Goal: Task Accomplishment & Management: Complete application form

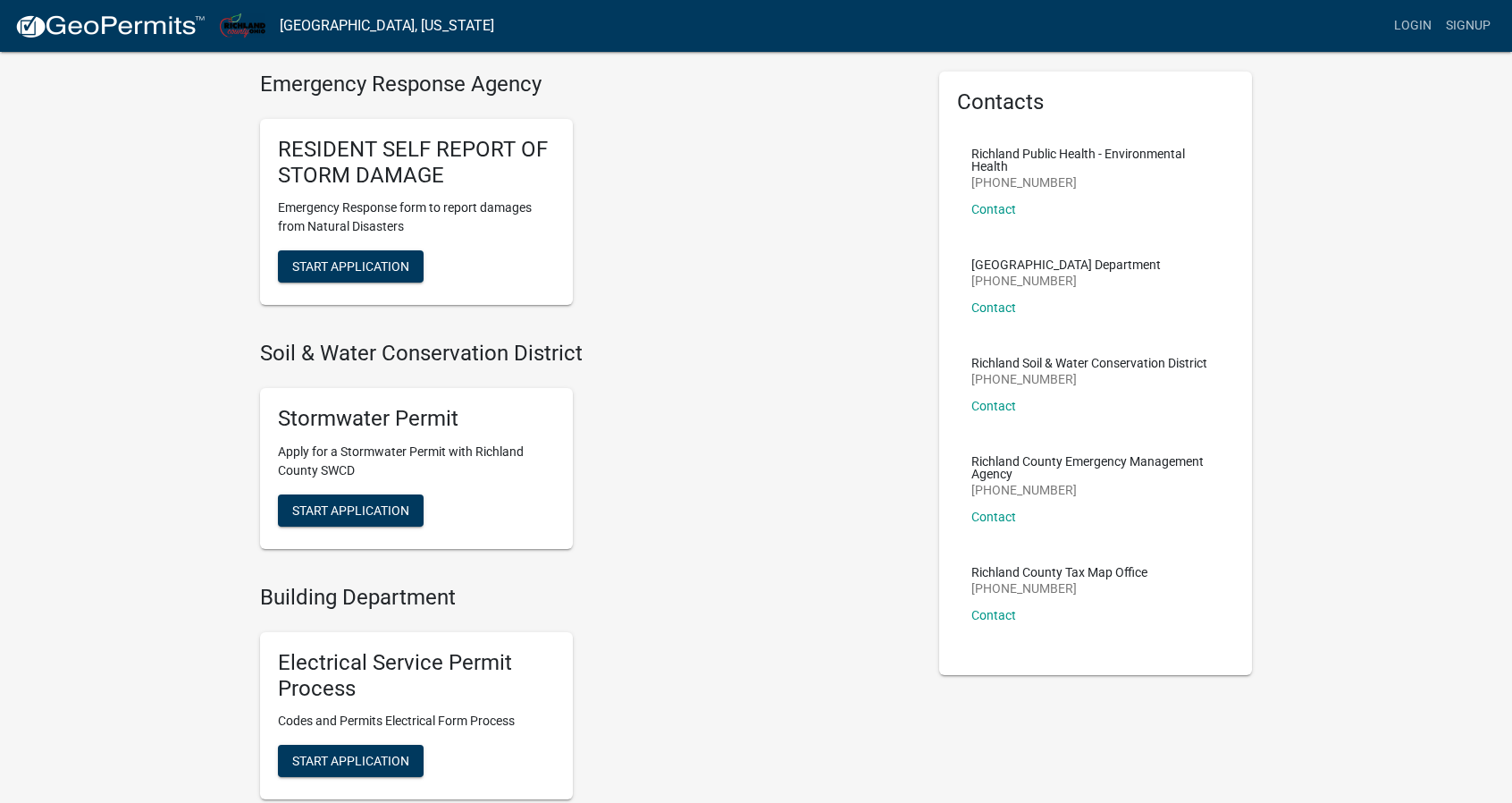
scroll to position [148, 0]
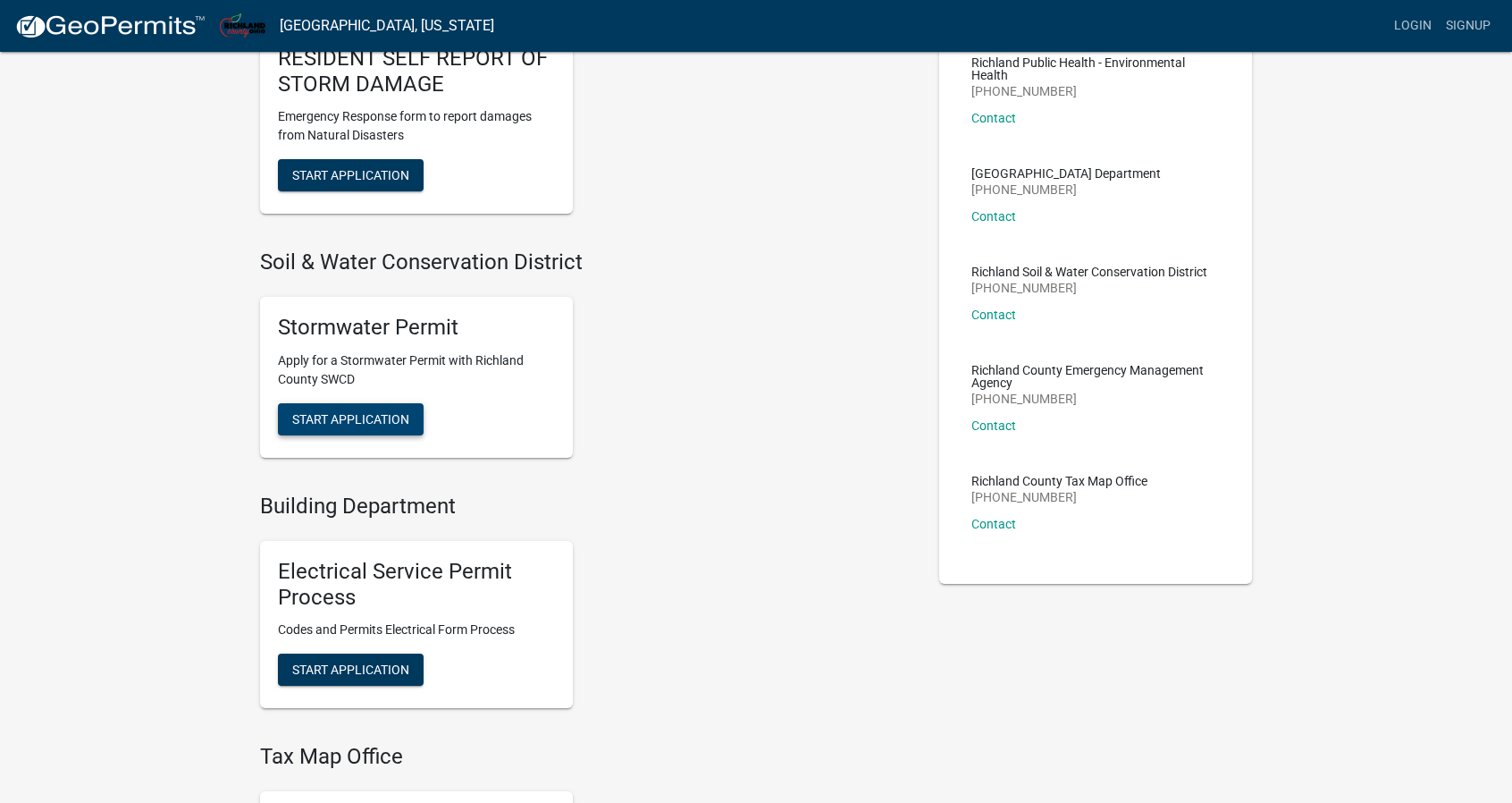
click at [354, 417] on span "Start Application" at bounding box center [351, 418] width 117 height 15
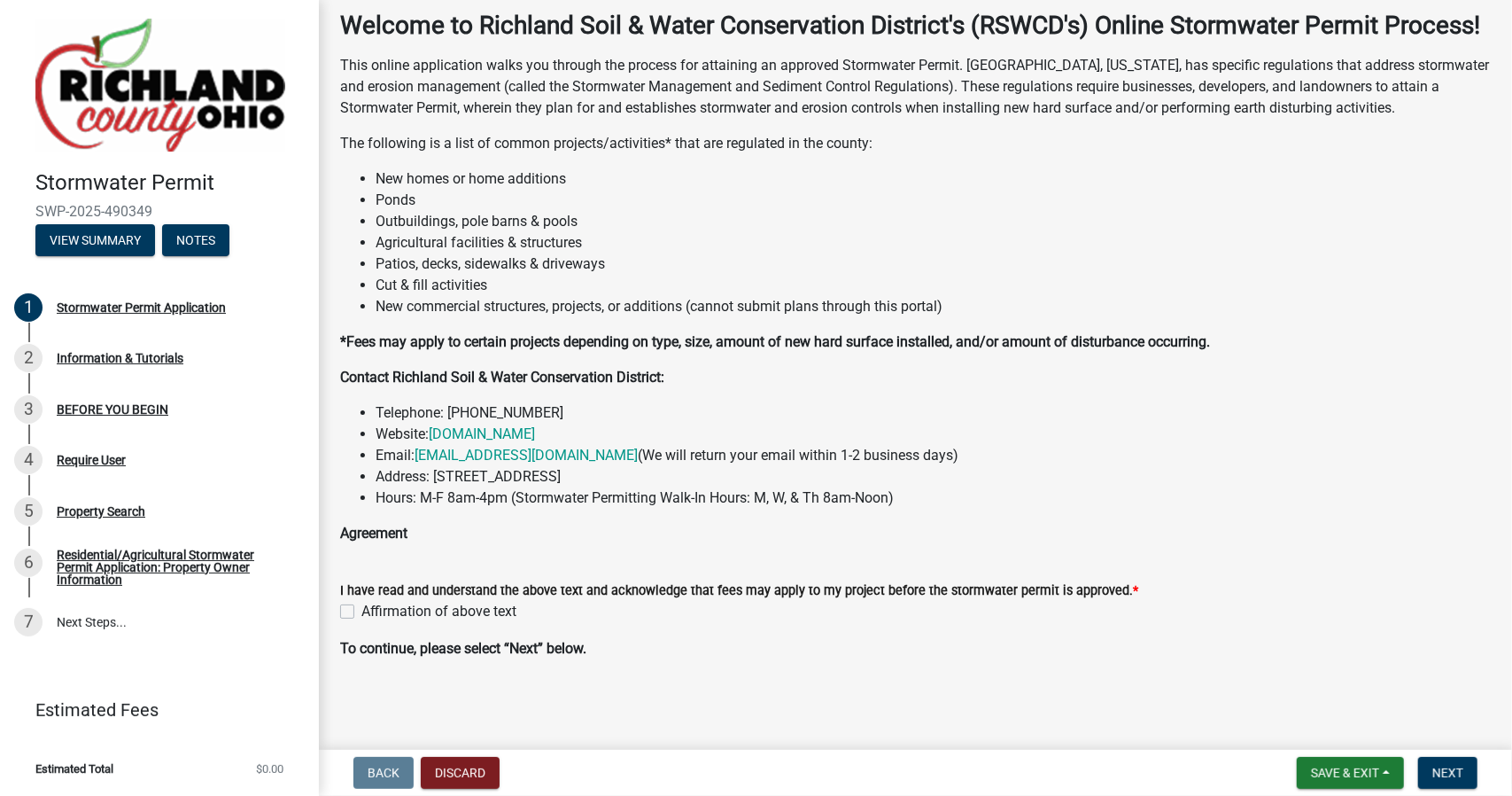
scroll to position [118, 0]
click at [362, 612] on label "Affirmation of above text" at bounding box center [439, 611] width 155 height 21
click at [362, 612] on input "Affirmation of above text" at bounding box center [367, 606] width 12 height 12
checkbox input "true"
click at [1462, 772] on span "Next" at bounding box center [1447, 773] width 31 height 15
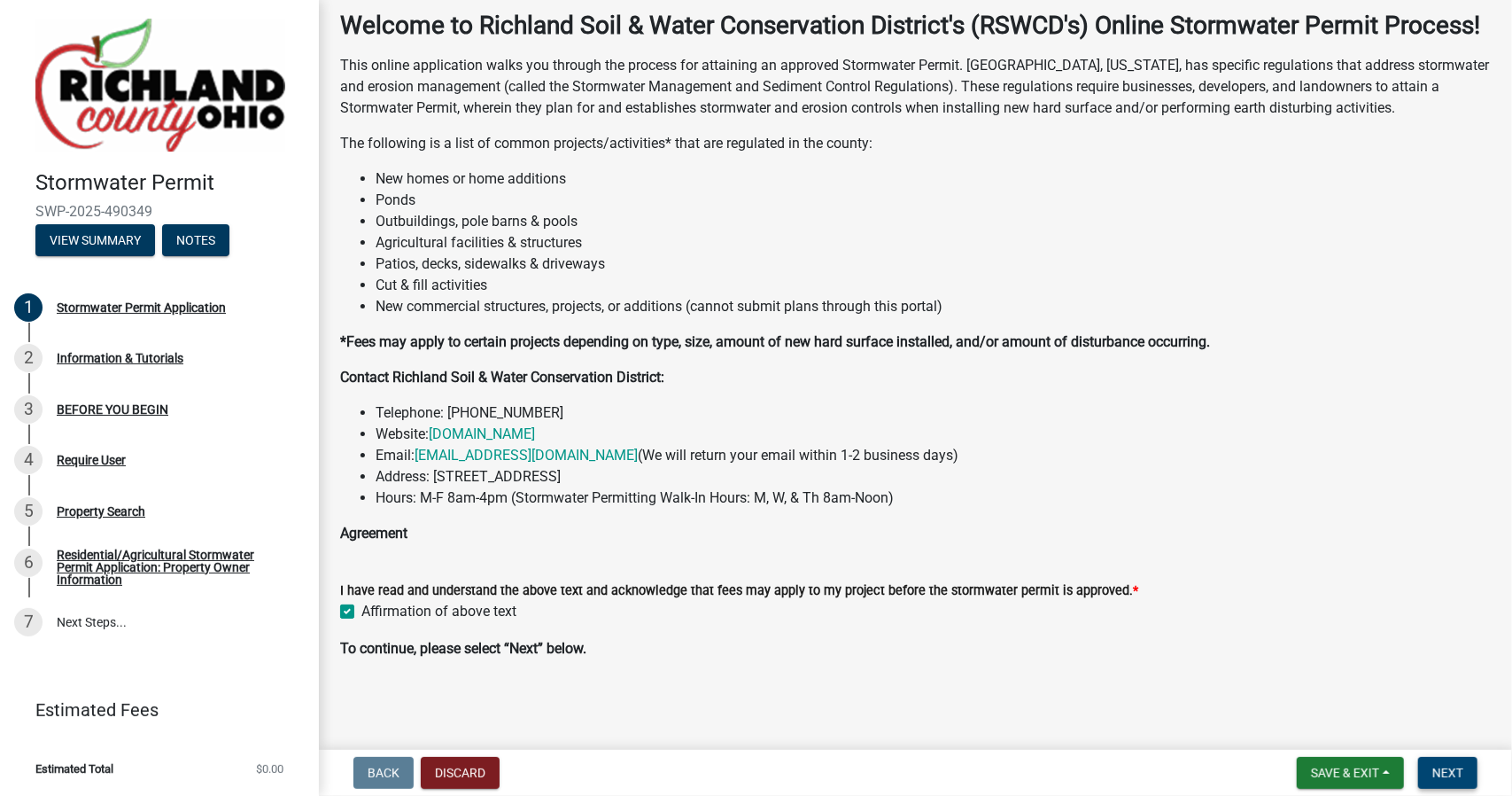
scroll to position [0, 0]
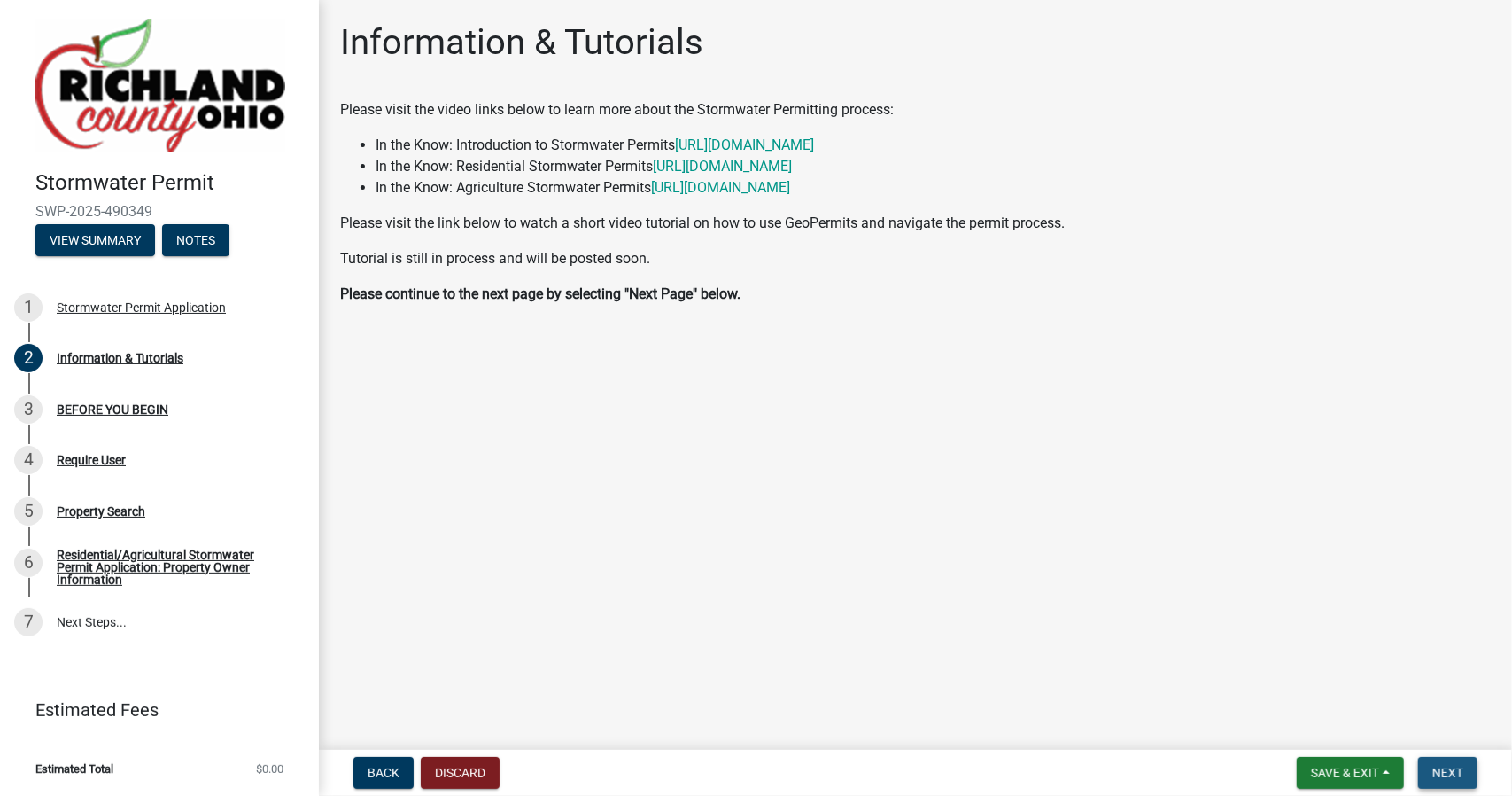
click at [1454, 785] on button "Next" at bounding box center [1447, 772] width 59 height 32
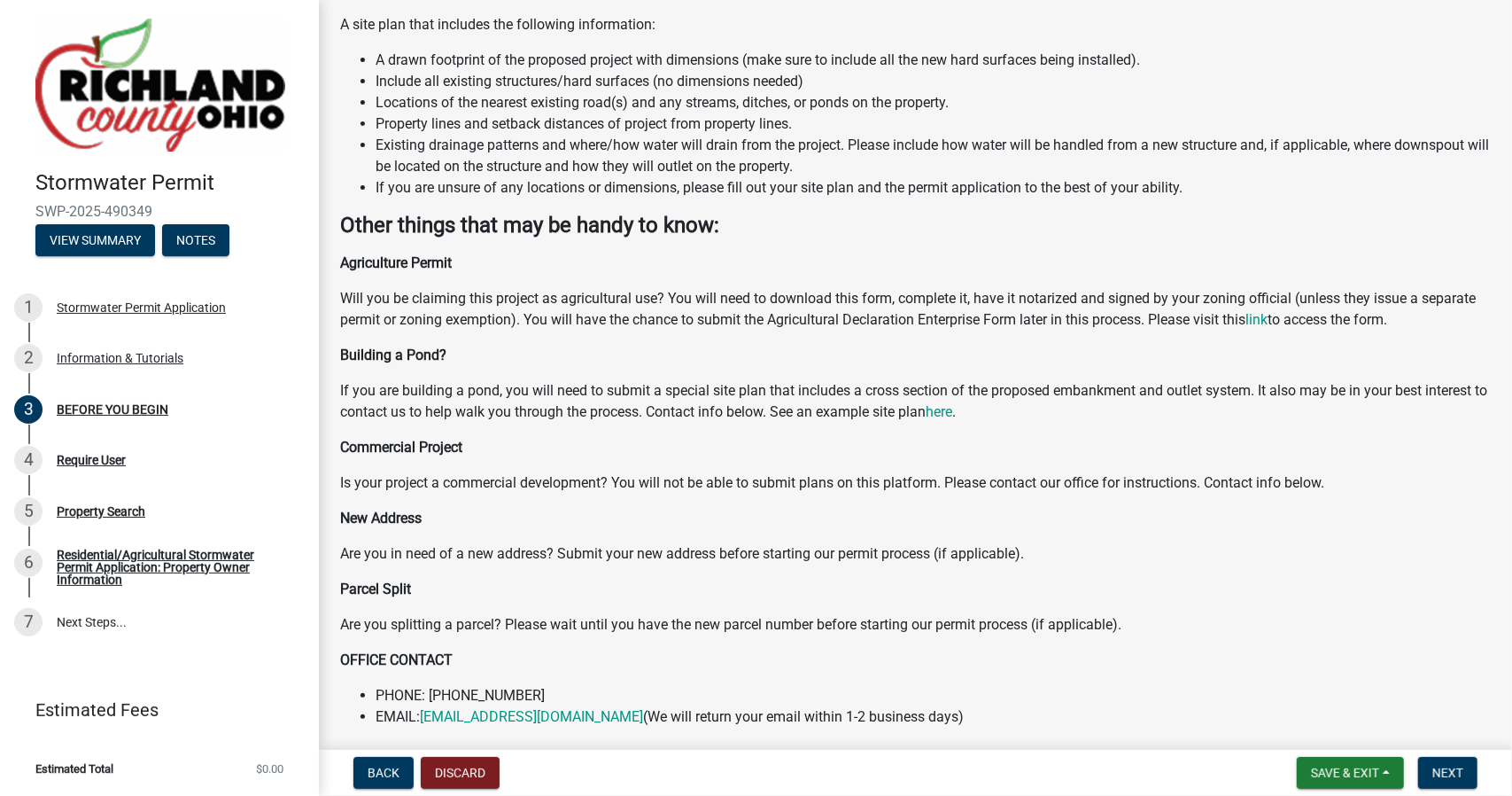
scroll to position [398, 0]
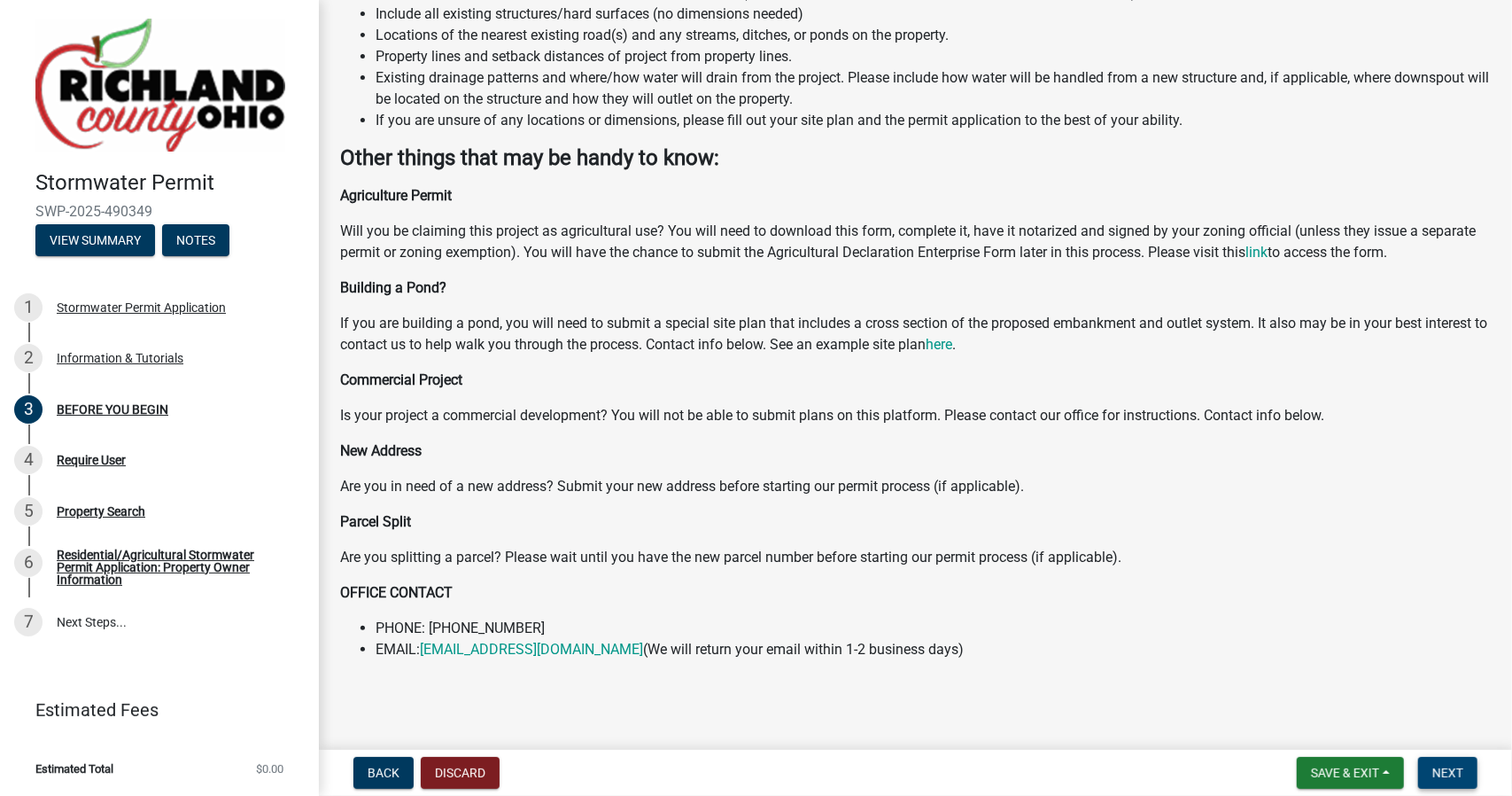
click at [1449, 771] on span "Next" at bounding box center [1447, 773] width 31 height 15
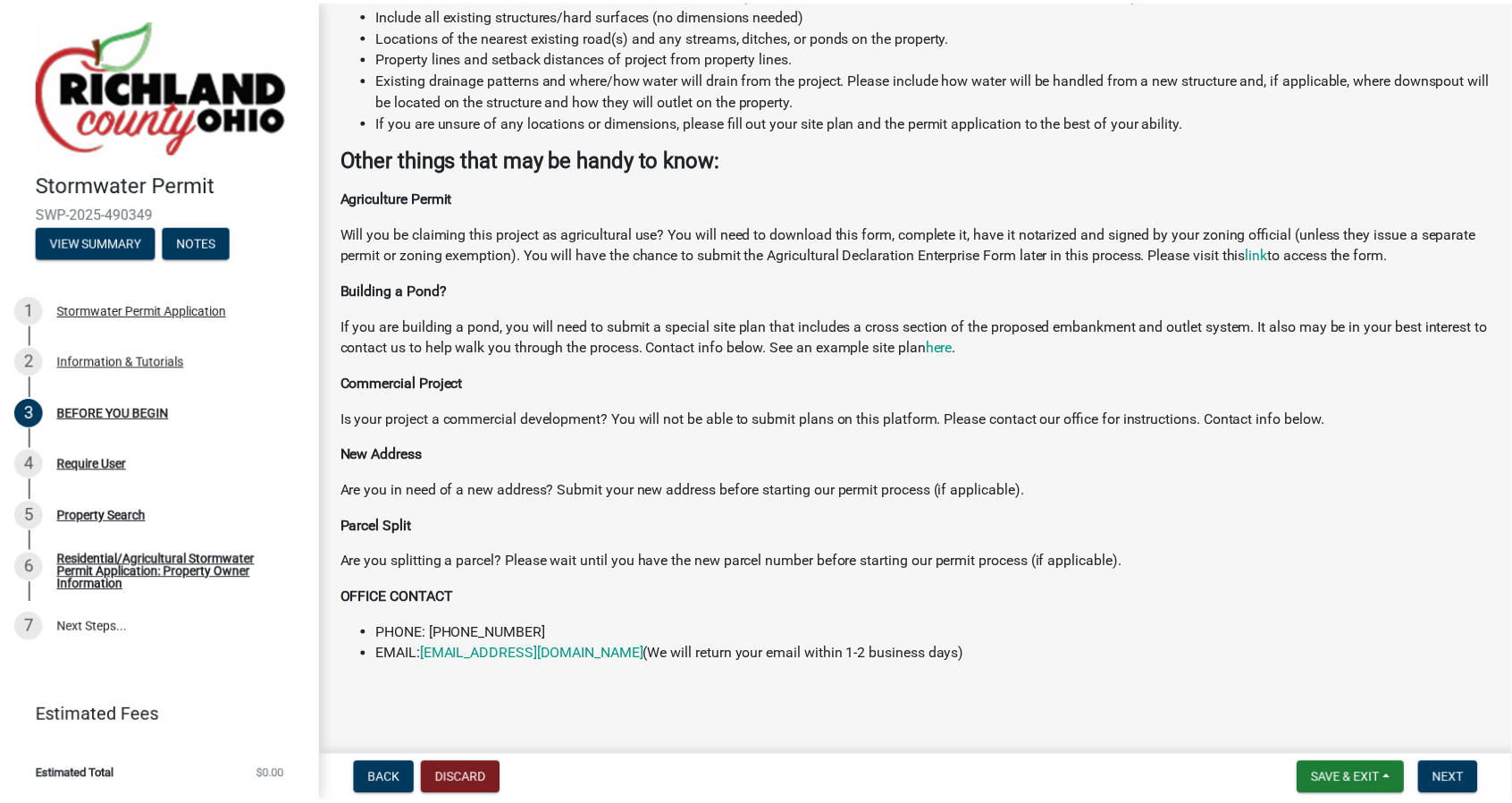
scroll to position [0, 0]
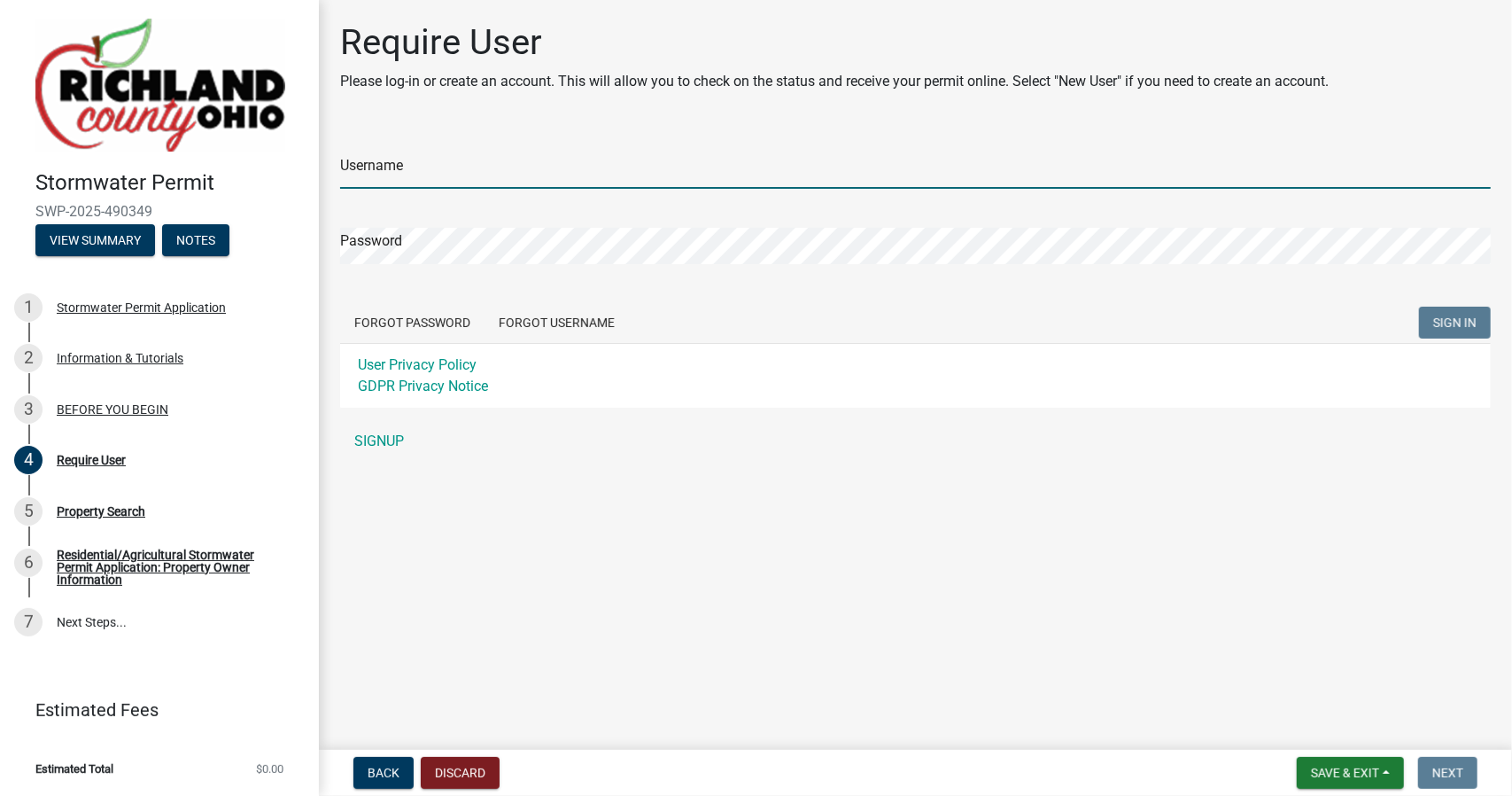
click at [602, 181] on input "Username" at bounding box center [916, 171] width 1150 height 37
type input "[PERSON_NAME][EMAIL_ADDRESS][DOMAIN_NAME]"
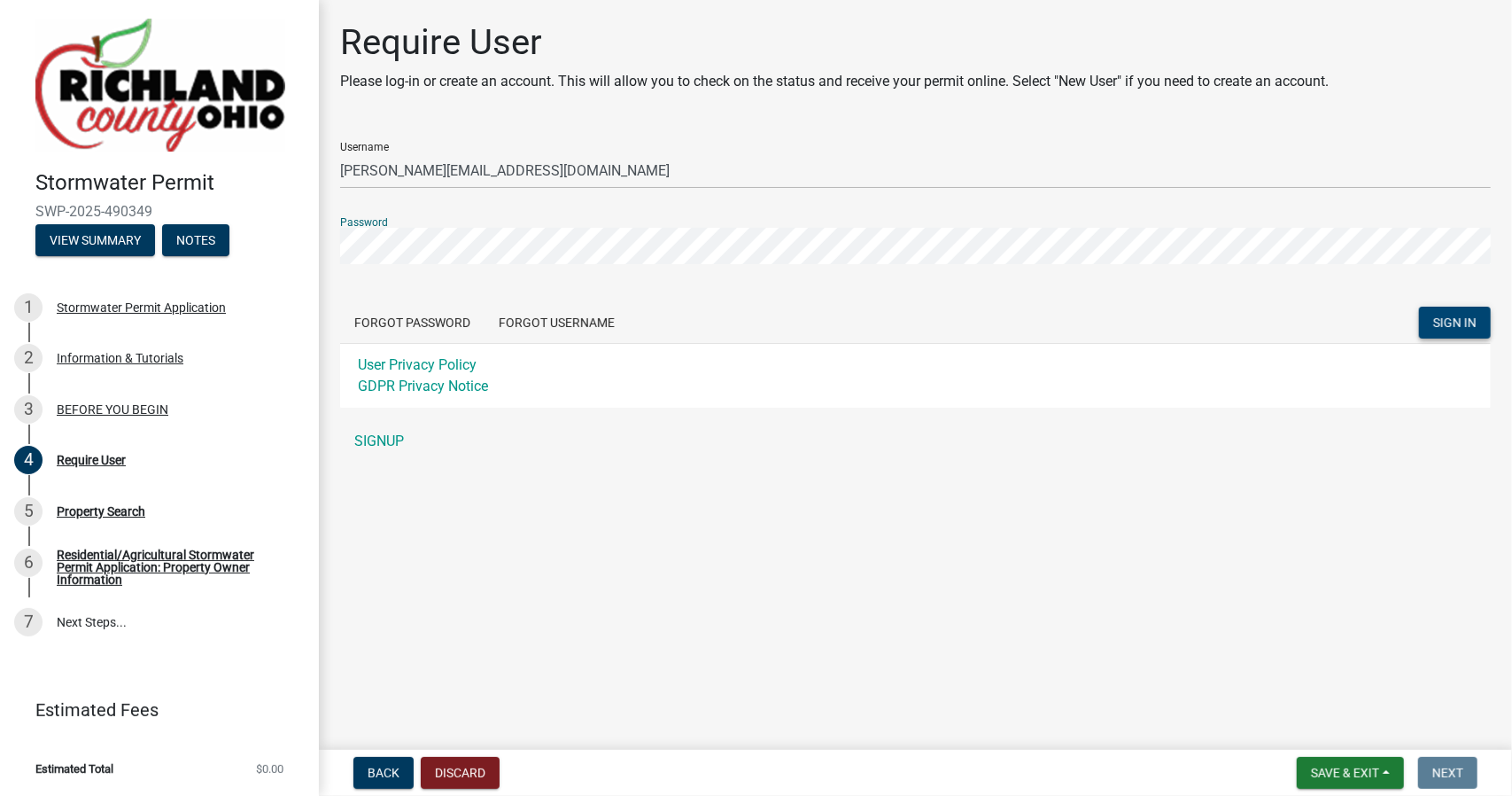
click at [1452, 327] on span "SIGN IN" at bounding box center [1454, 322] width 44 height 15
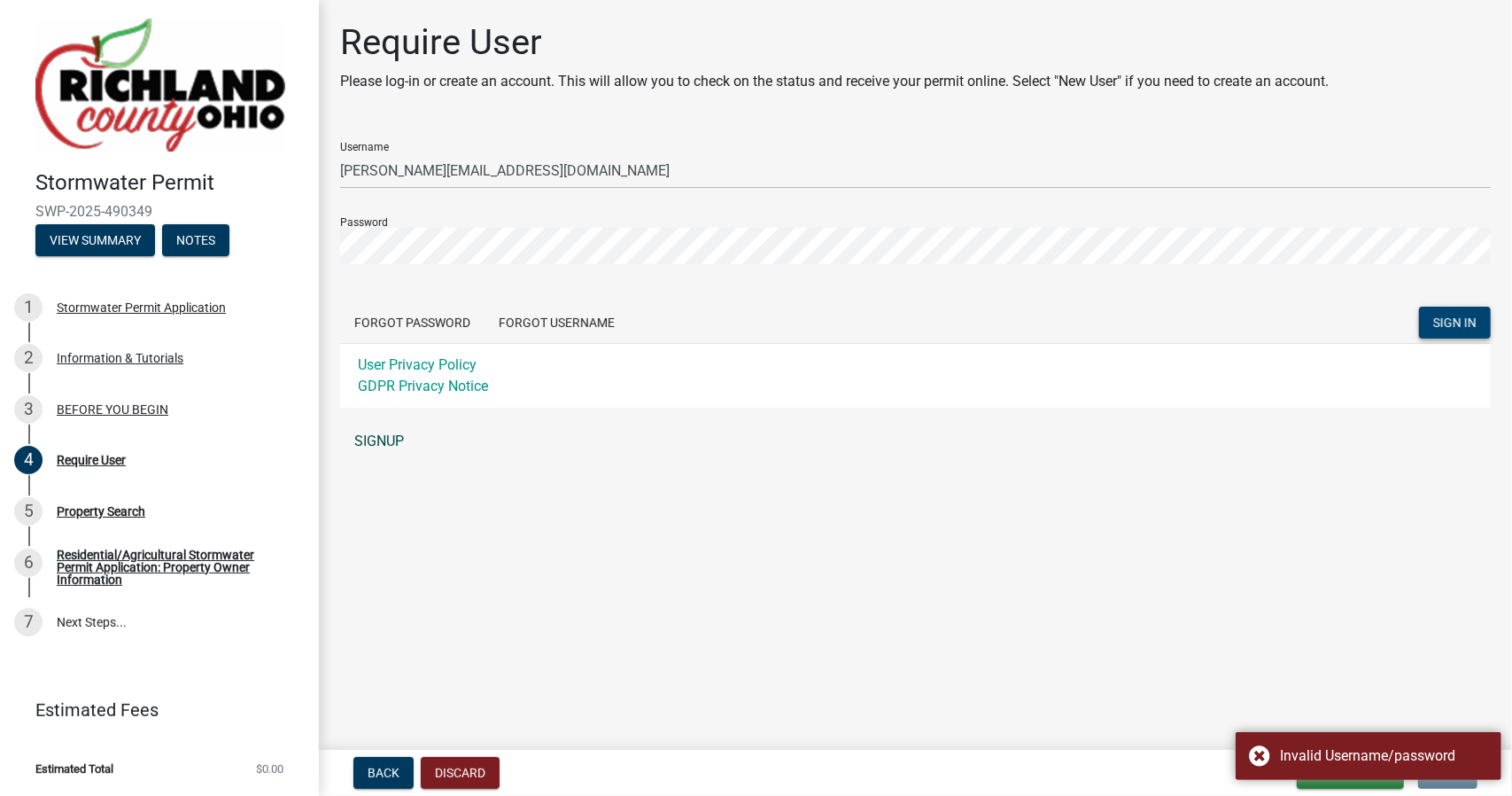
click at [381, 439] on link "SIGNUP" at bounding box center [916, 441] width 1150 height 36
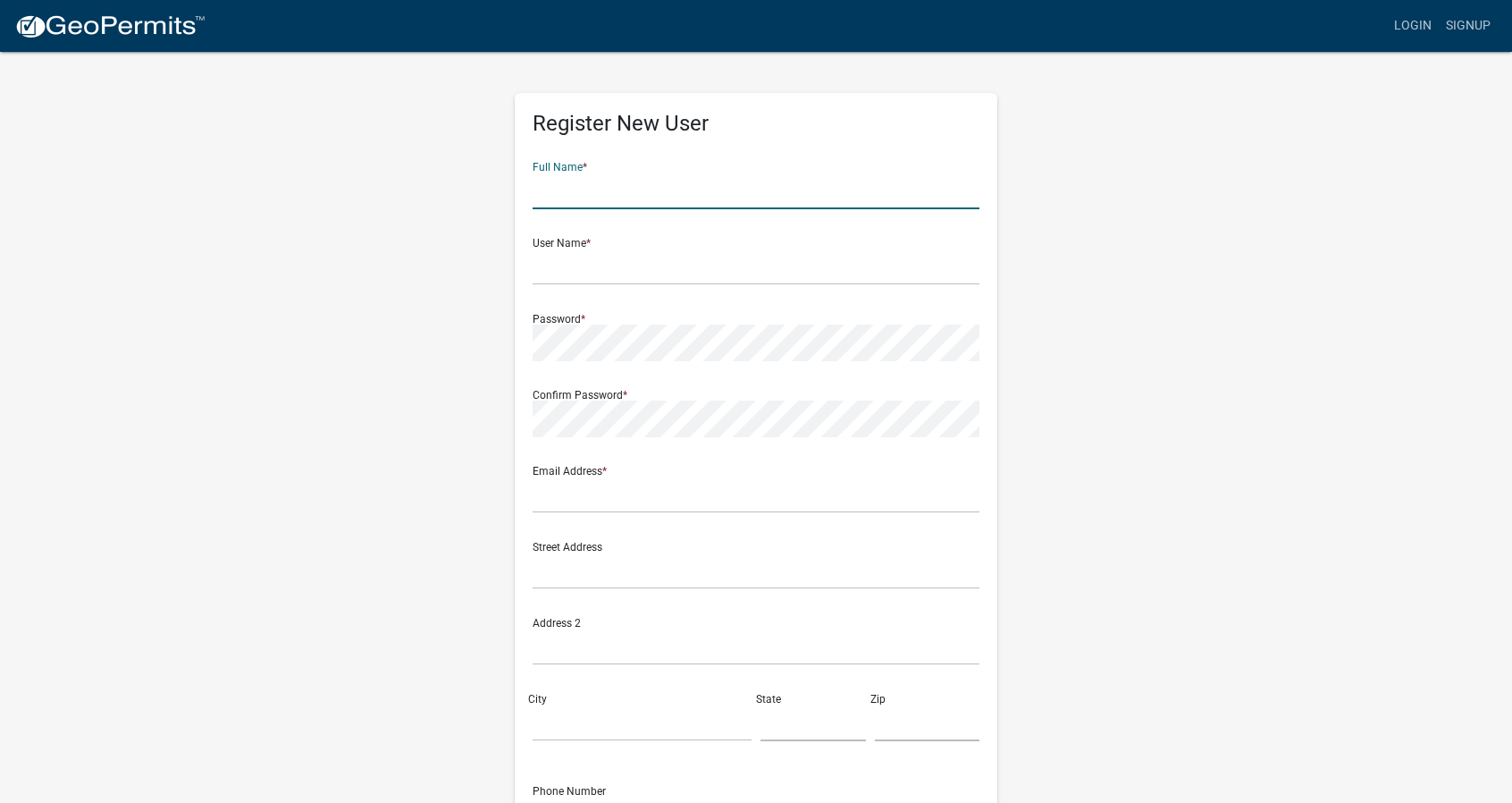
drag, startPoint x: 578, startPoint y: 196, endPoint x: 502, endPoint y: 207, distance: 76.8
click at [577, 196] on input "text" at bounding box center [756, 191] width 447 height 37
type input "Q"
type input "[PERSON_NAME]"
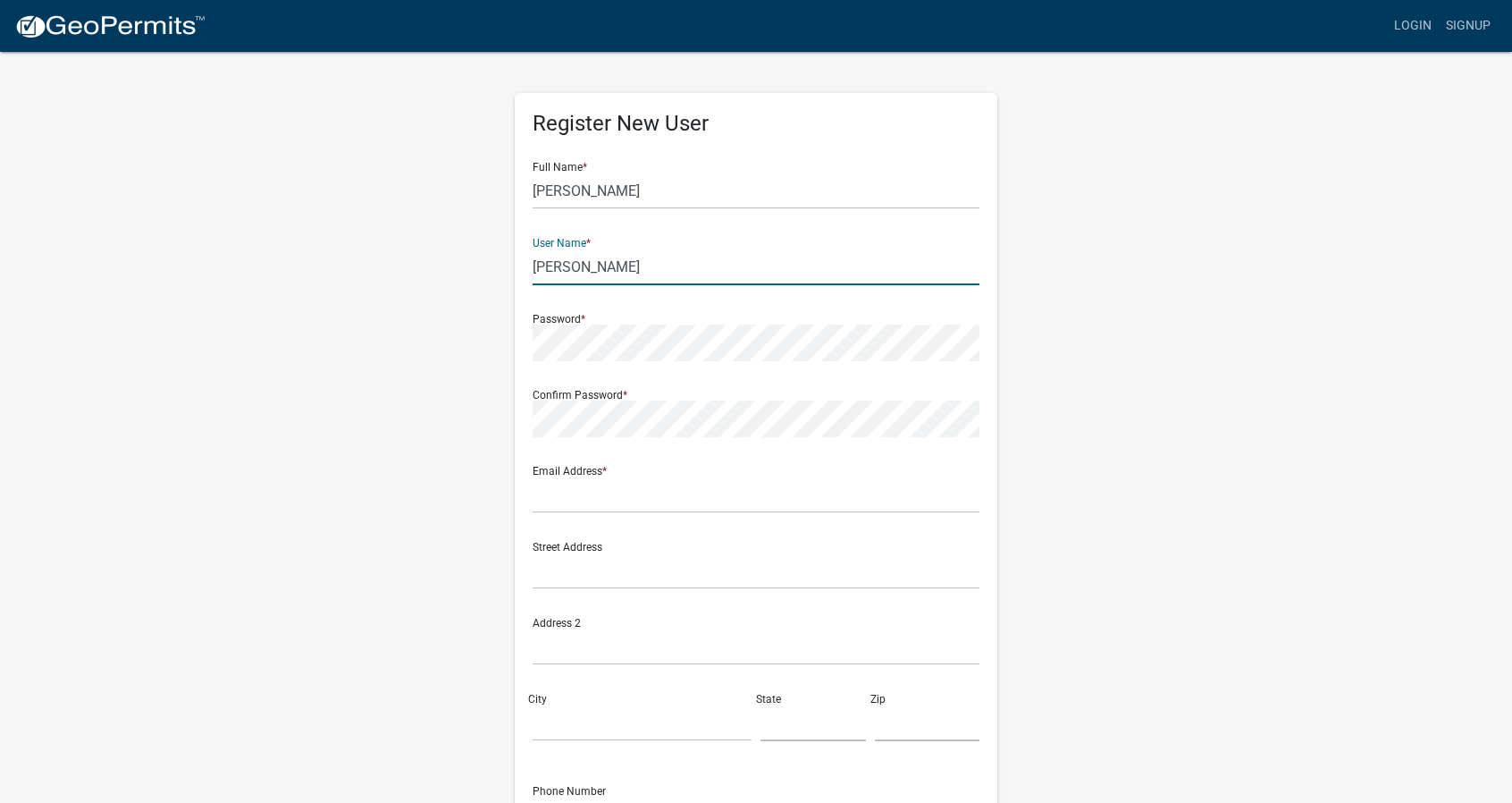
type input "[PERSON_NAME][EMAIL_ADDRESS][DOMAIN_NAME]"
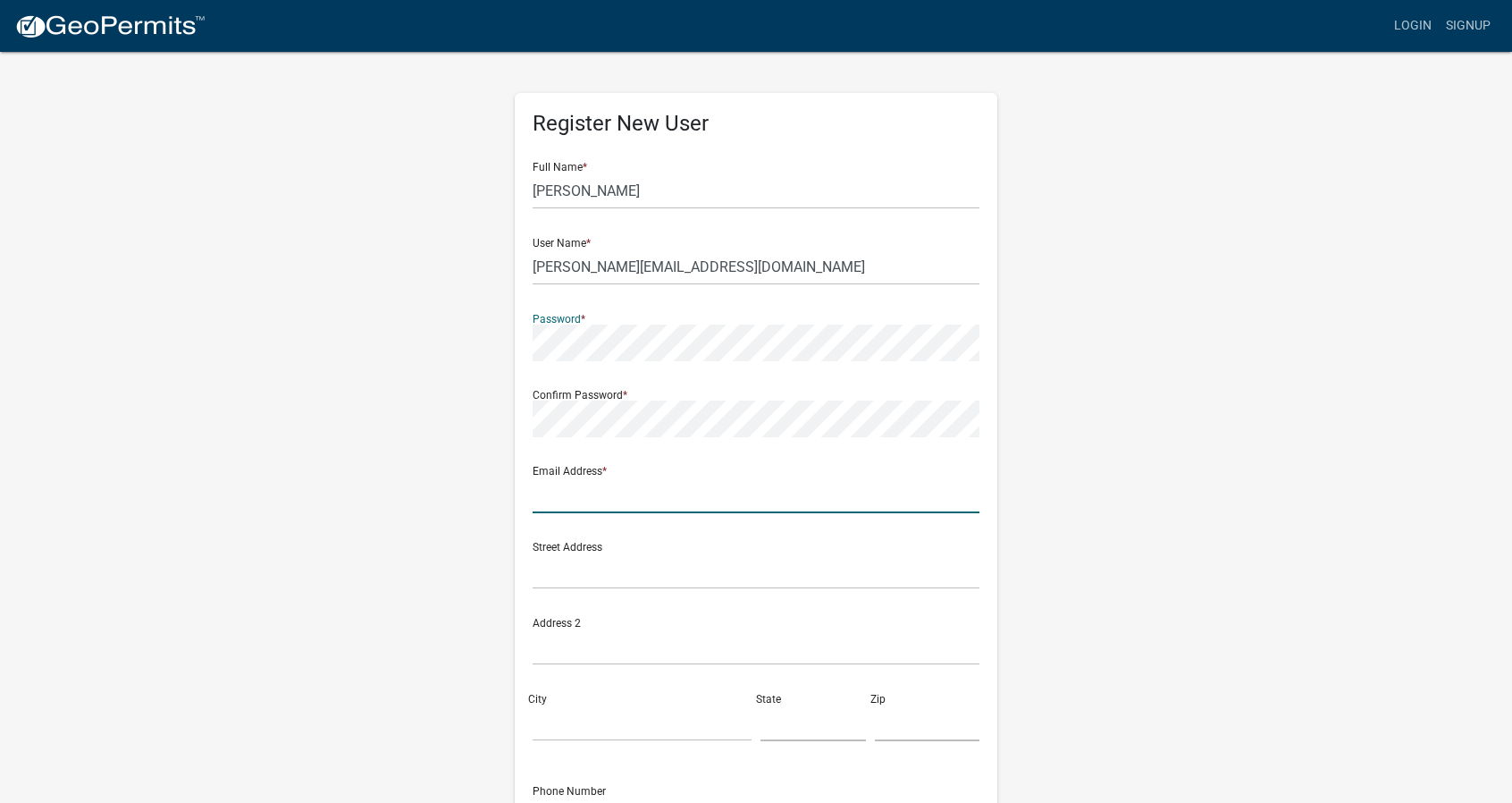
click at [600, 498] on input "text" at bounding box center [756, 495] width 447 height 37
type input "[PERSON_NAME][EMAIL_ADDRESS][DOMAIN_NAME]"
type input "[STREET_ADDRESS]"
type input "Wooster"
type input "OH"
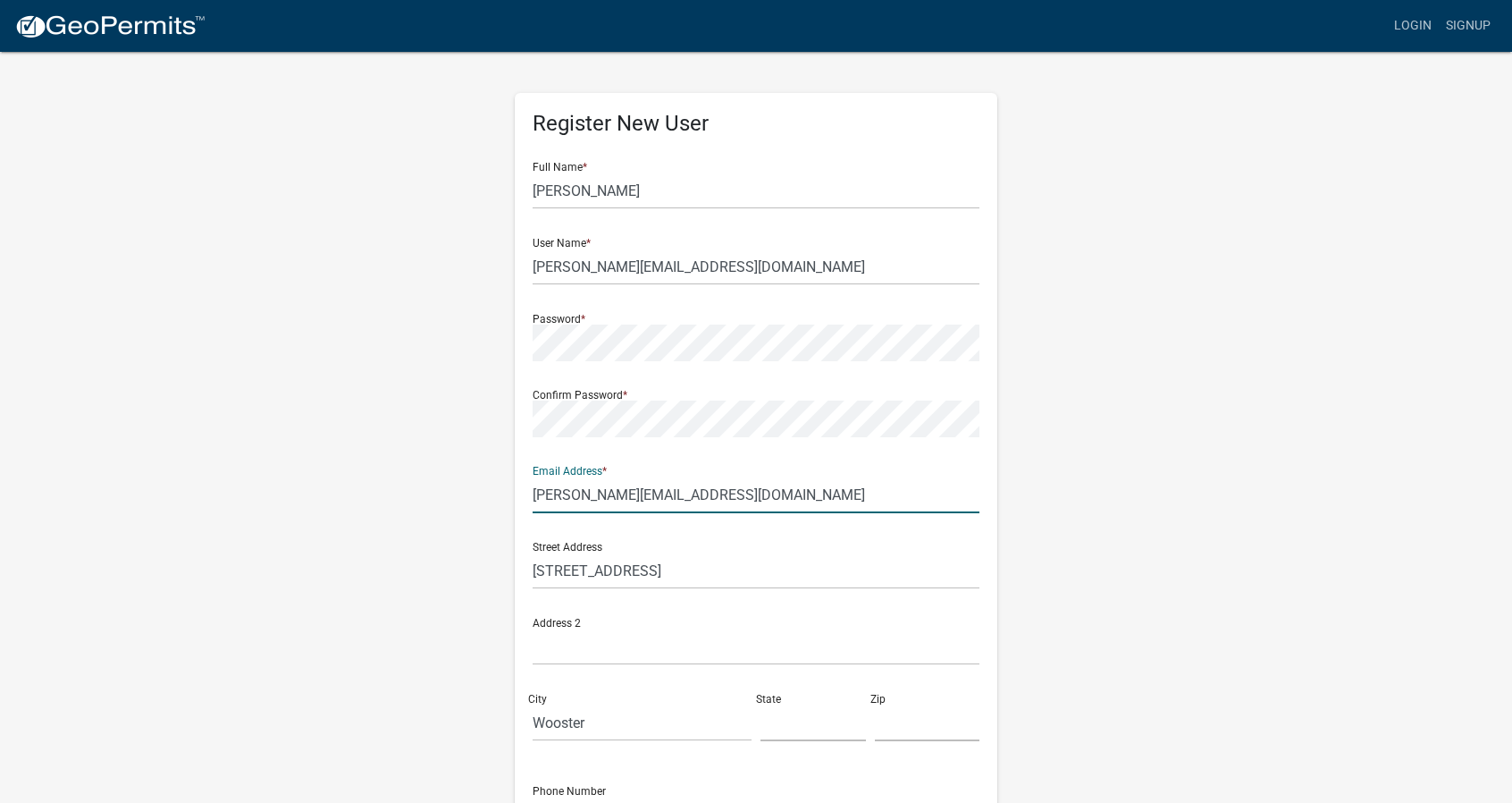
type input "44691"
click at [453, 489] on div "Register New User Full Name * [PERSON_NAME] User Name * [PERSON_NAME][EMAIL_ADD…" at bounding box center [756, 528] width 1018 height 956
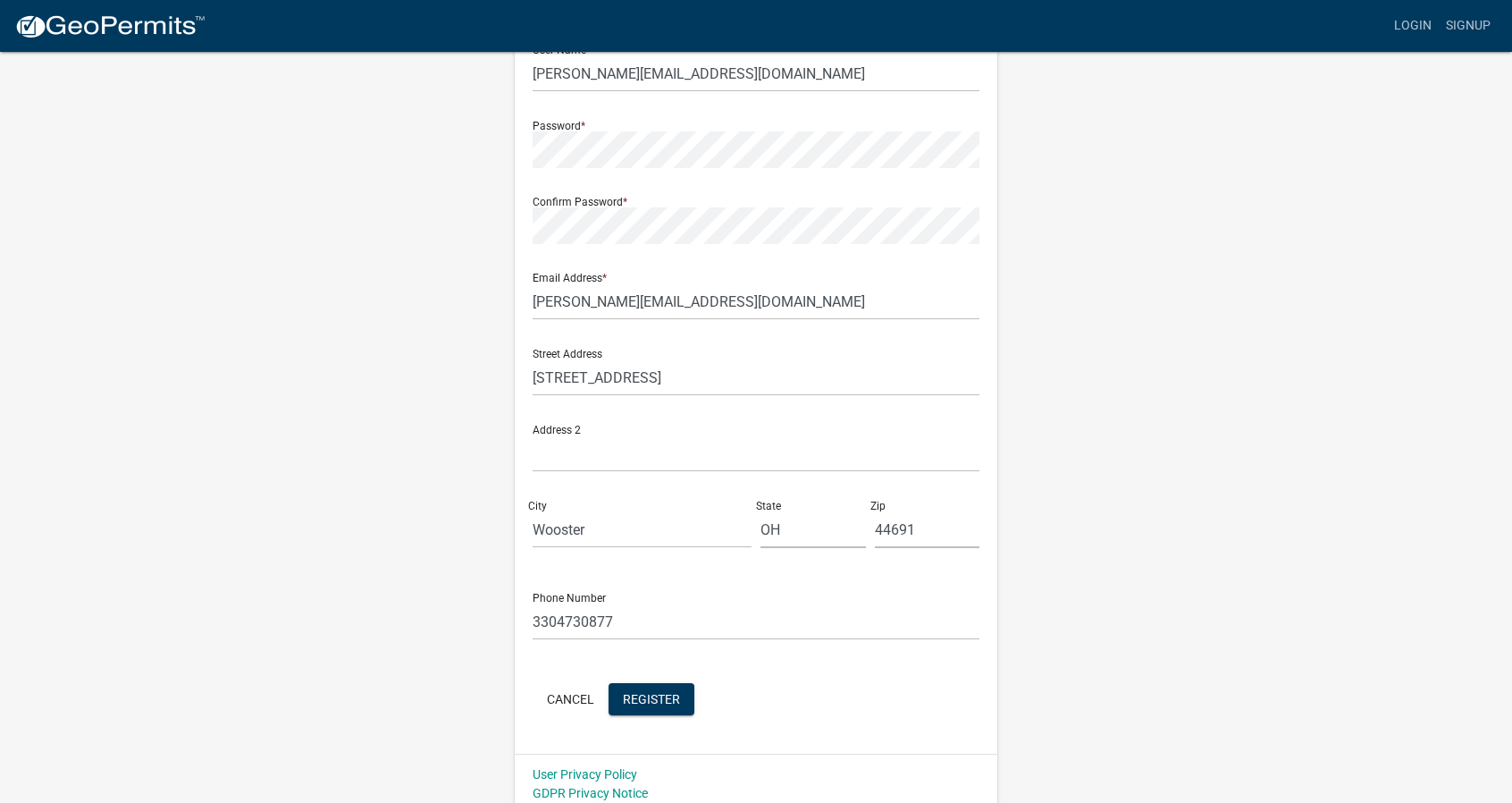
scroll to position [203, 0]
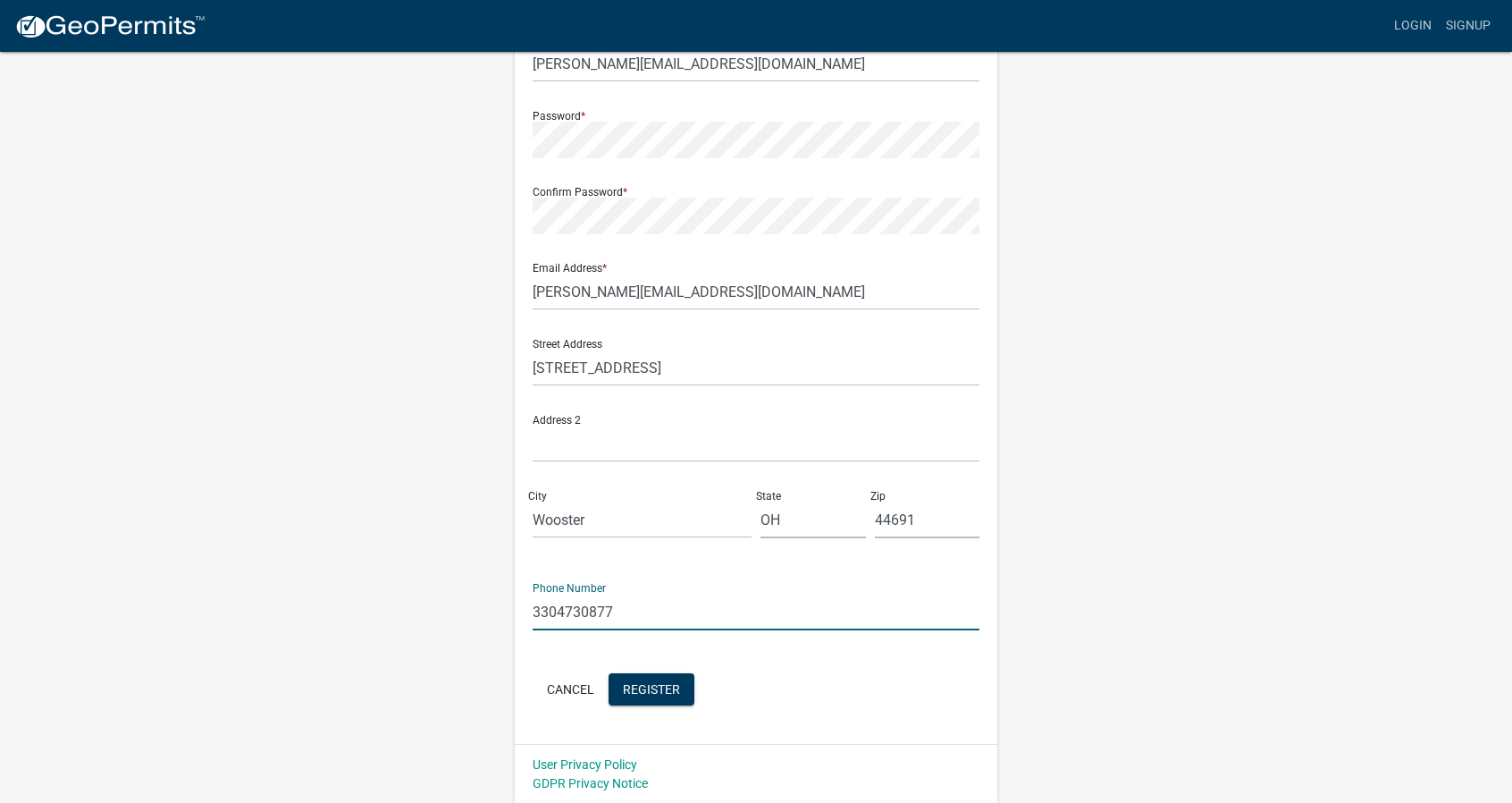
drag, startPoint x: 642, startPoint y: 615, endPoint x: 560, endPoint y: 639, distance: 85.4
click at [560, 639] on form "Full Name * [PERSON_NAME] User Name * [PERSON_NAME][EMAIL_ADDRESS][DOMAIN_NAME]…" at bounding box center [756, 327] width 447 height 765
type input "3304016303"
click at [474, 598] on div "Register New User Full Name * [PERSON_NAME] User Name * [PERSON_NAME][EMAIL_ADD…" at bounding box center [756, 325] width 1018 height 956
click at [661, 683] on span "Register" at bounding box center [652, 688] width 58 height 15
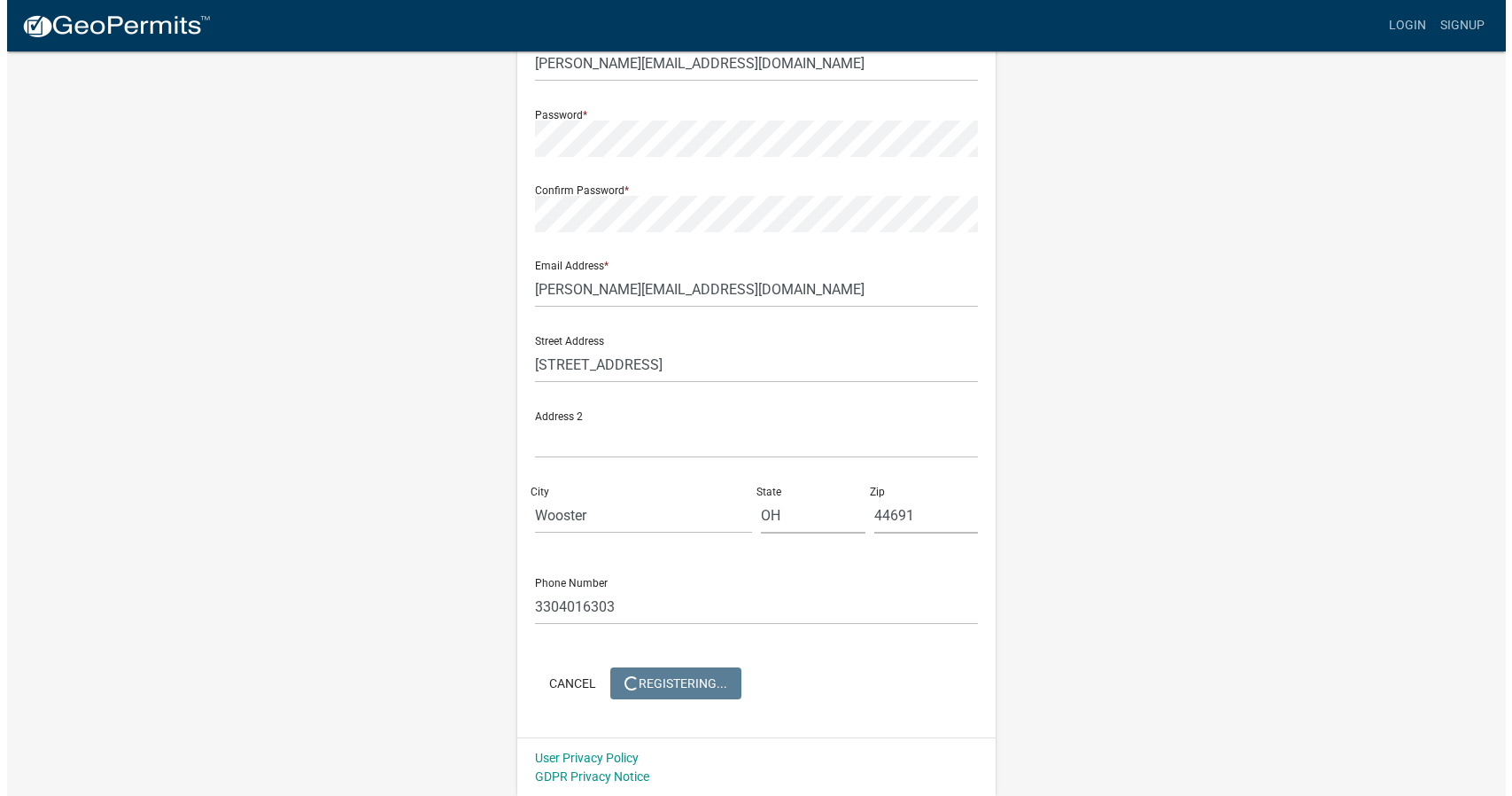
scroll to position [0, 0]
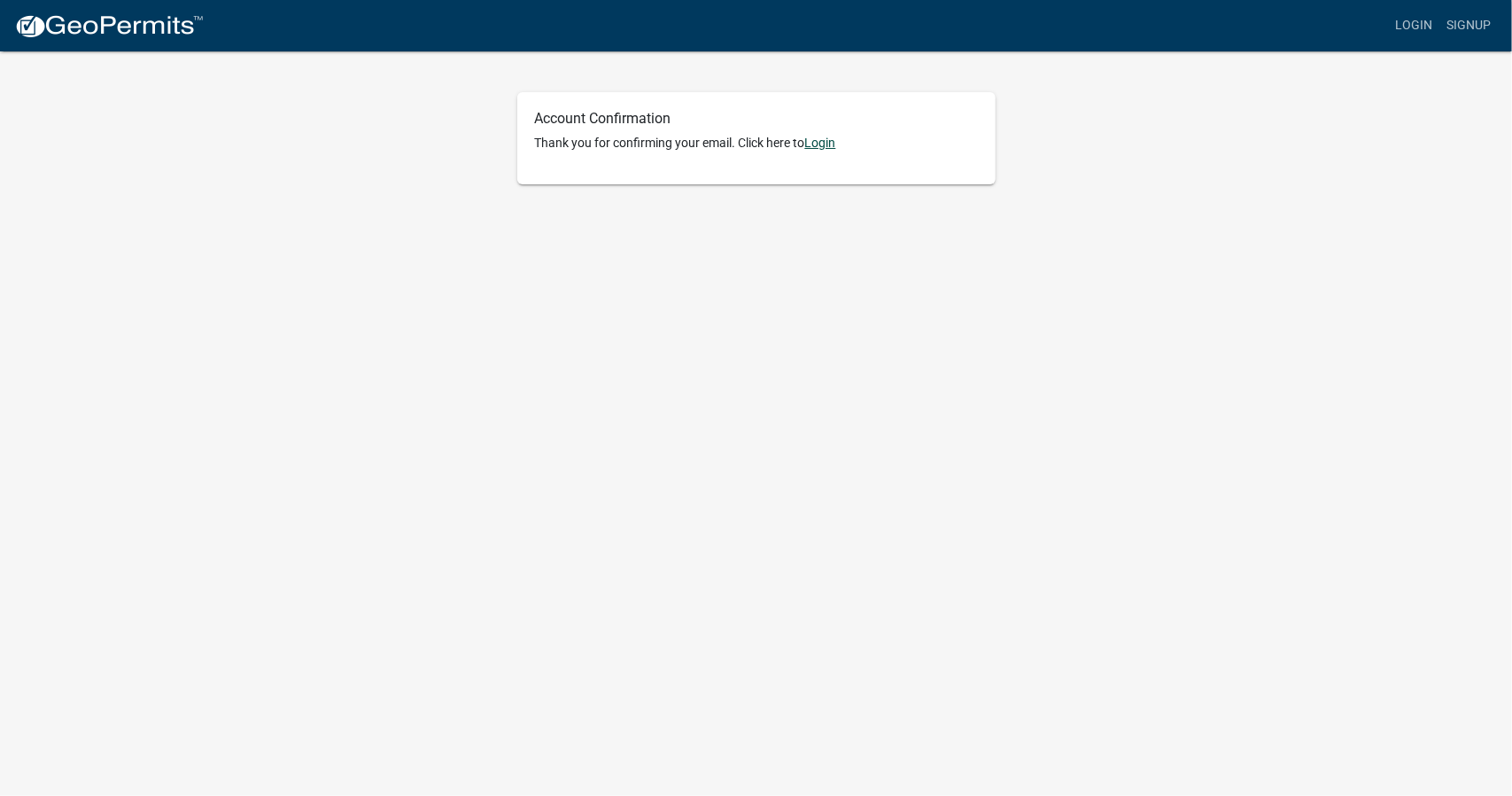
click at [828, 141] on link "Login" at bounding box center [821, 142] width 31 height 15
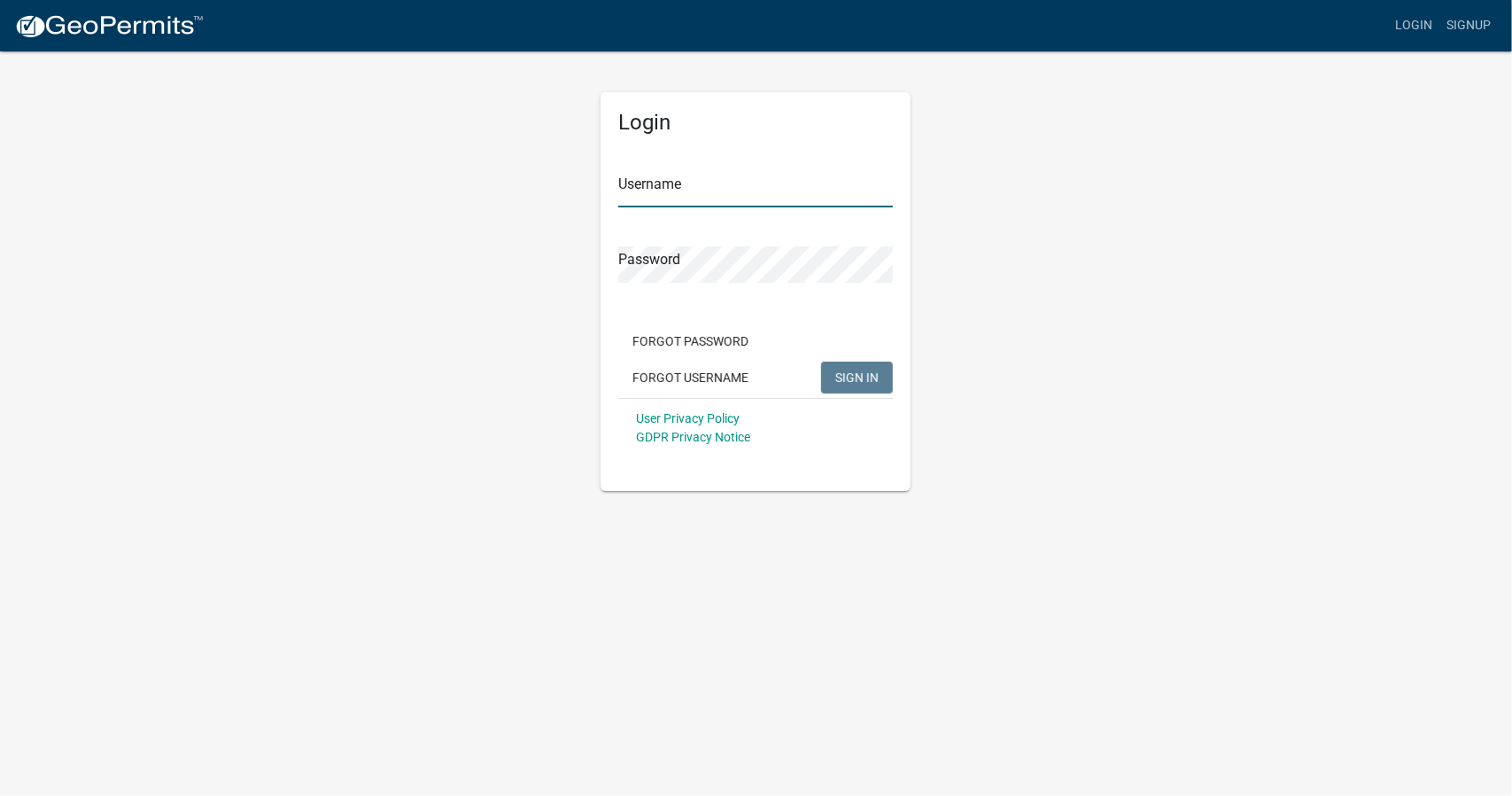
type input "[PERSON_NAME][EMAIL_ADDRESS][DOMAIN_NAME]"
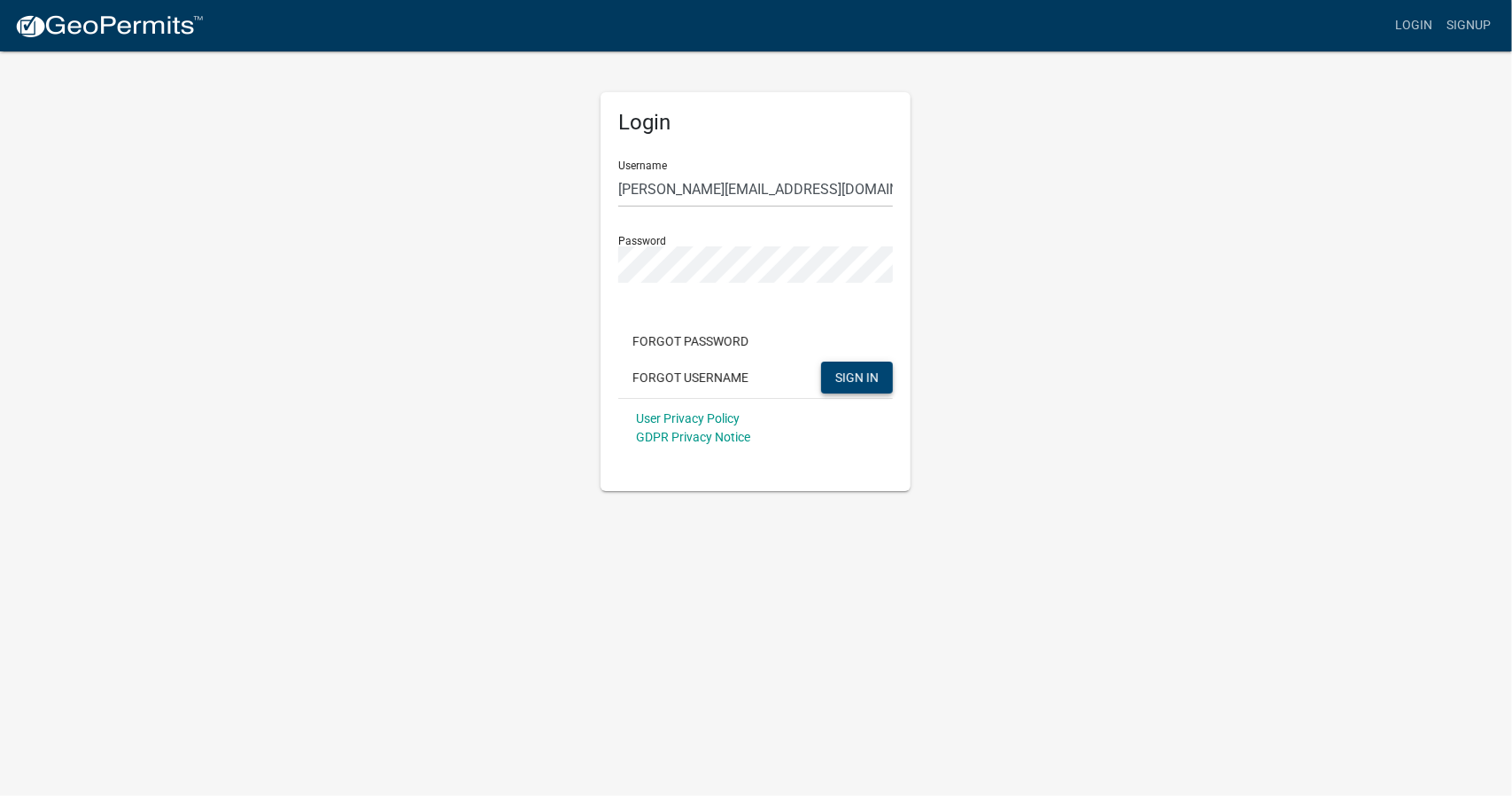
click at [840, 373] on span "SIGN IN" at bounding box center [857, 376] width 44 height 15
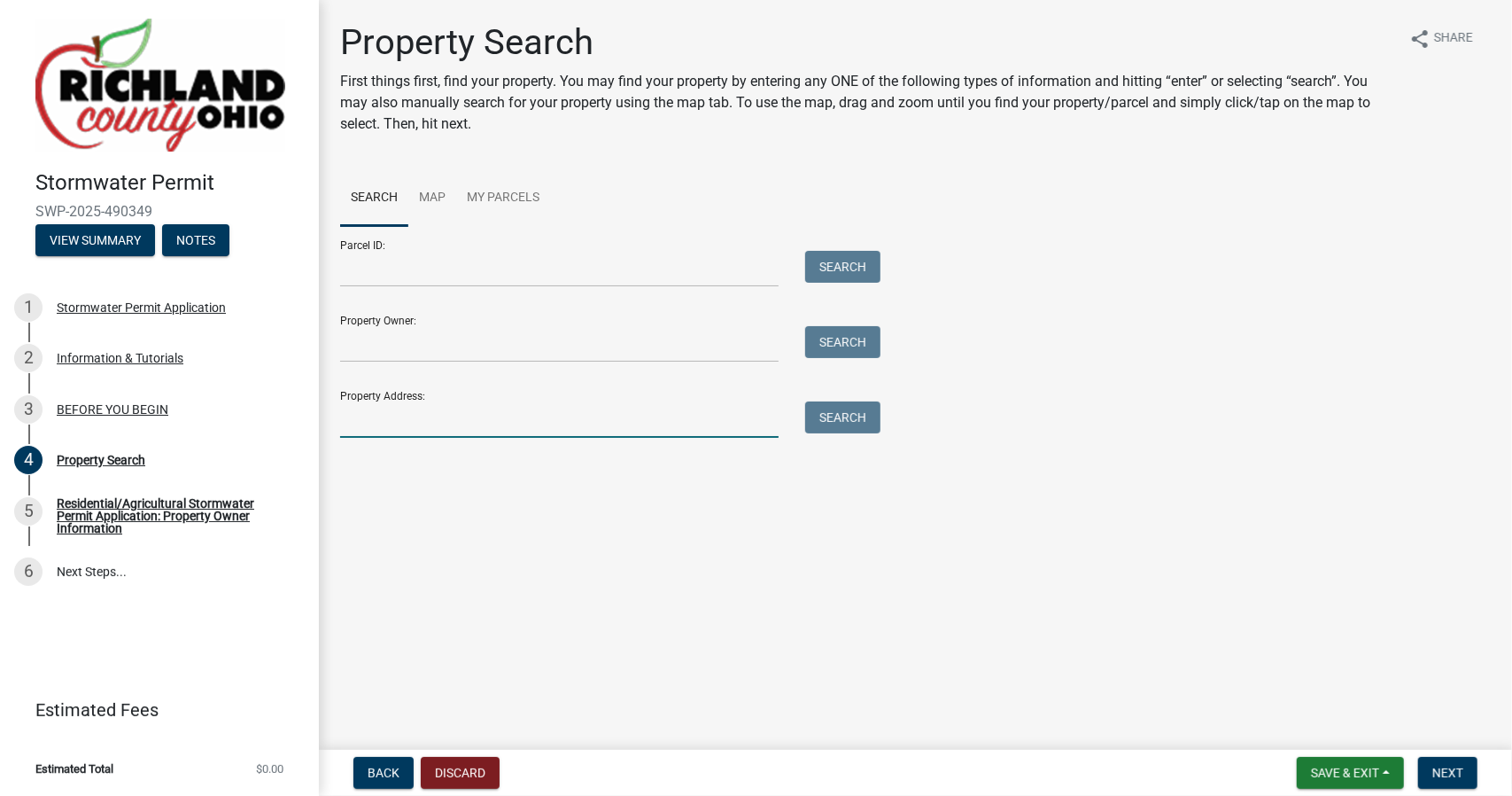
click at [458, 421] on input "Property Address:" at bounding box center [560, 420] width 439 height 37
type input "334 esley lane"
click at [855, 414] on button "Search" at bounding box center [843, 417] width 75 height 32
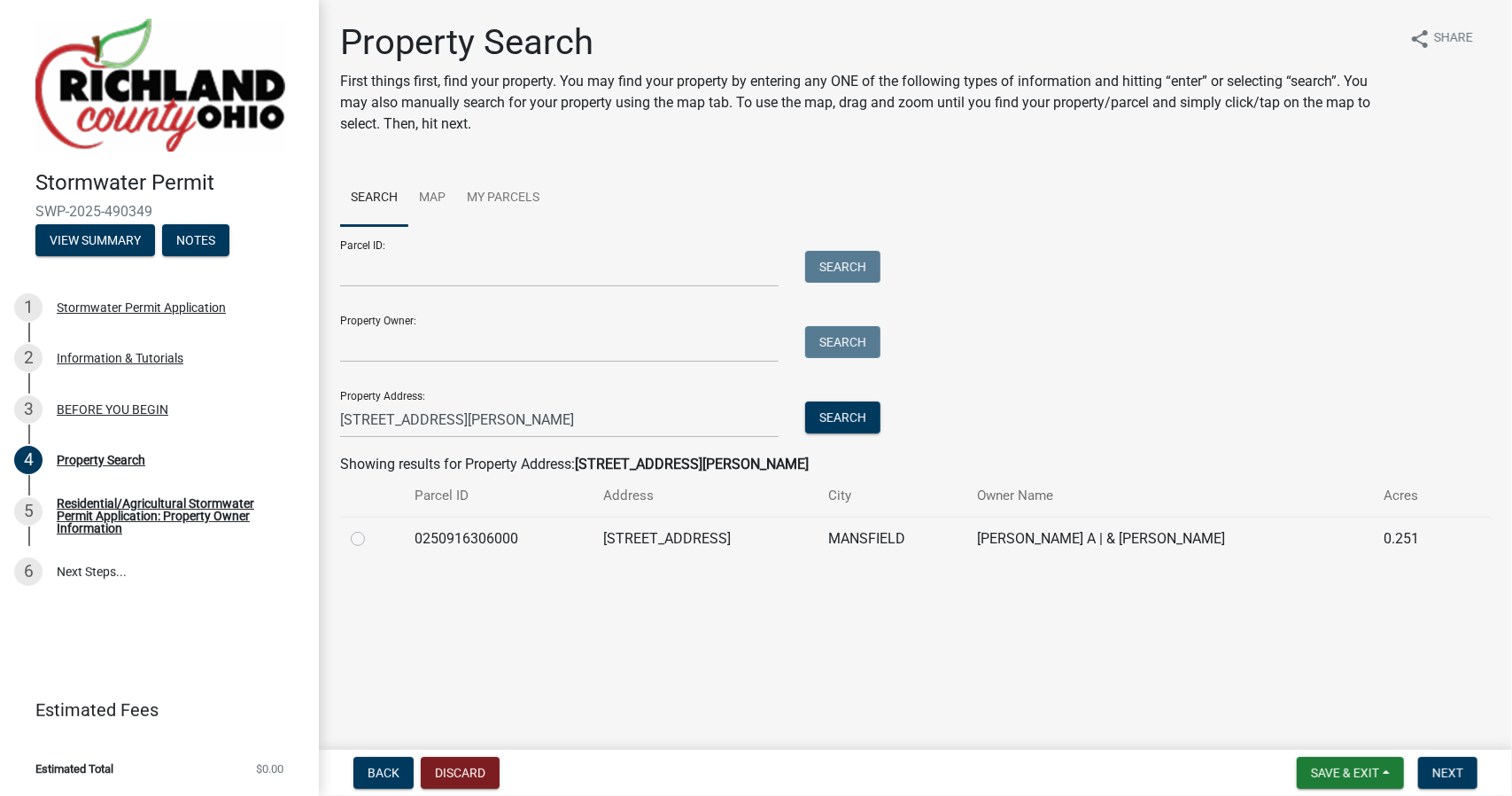
click at [372, 528] on label at bounding box center [372, 528] width 0 height 0
click at [372, 540] on input "radio" at bounding box center [378, 534] width 12 height 12
radio input "true"
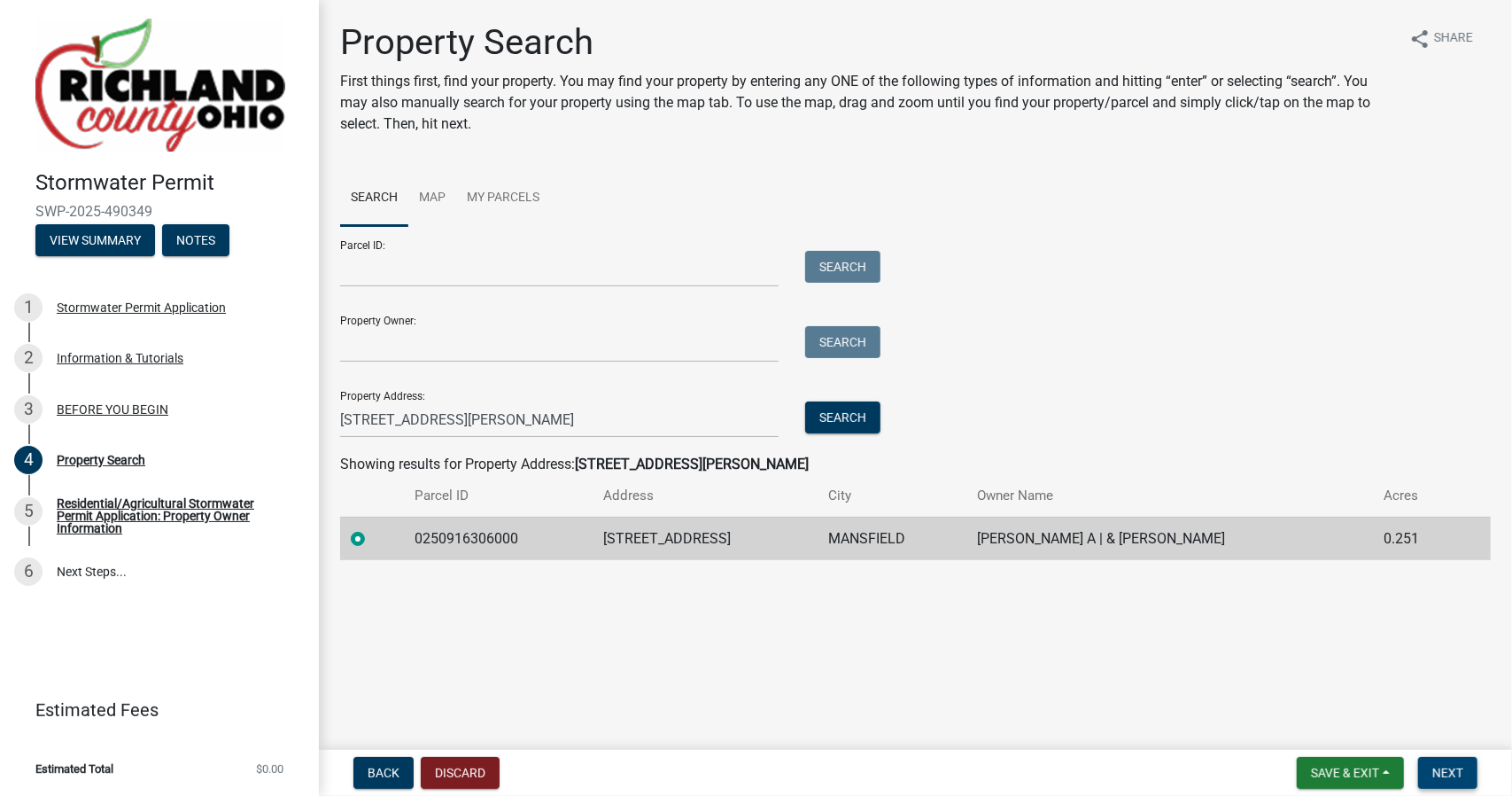
click at [1443, 776] on span "Next" at bounding box center [1447, 773] width 31 height 15
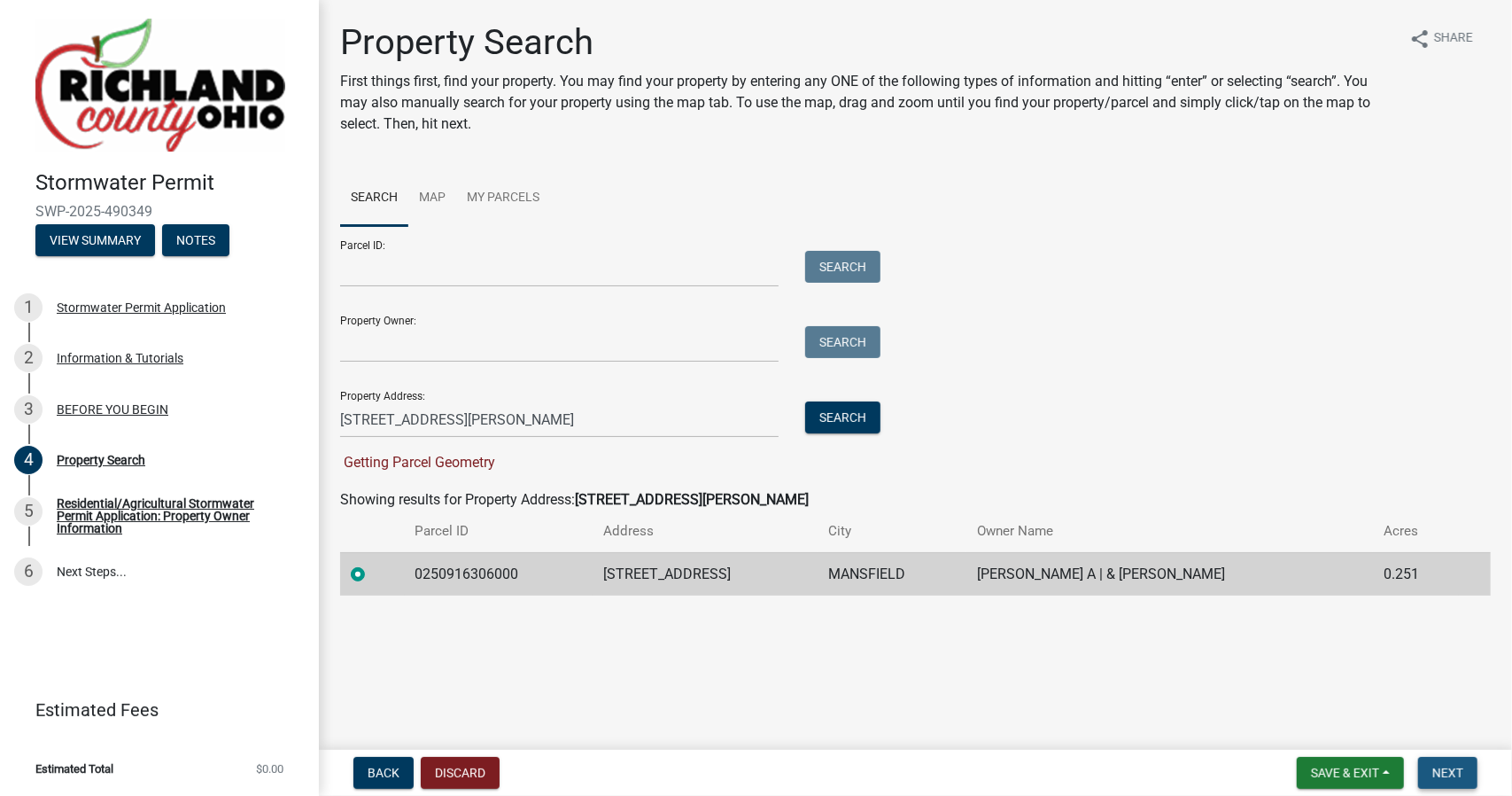
click at [1442, 769] on span "Next" at bounding box center [1447, 773] width 31 height 15
click at [1443, 772] on span "Next" at bounding box center [1447, 773] width 31 height 15
click at [367, 577] on div at bounding box center [372, 575] width 44 height 21
click at [425, 409] on input "334 esley lane" at bounding box center [560, 420] width 439 height 37
click at [411, 563] on td "0250916306000" at bounding box center [499, 574] width 189 height 44
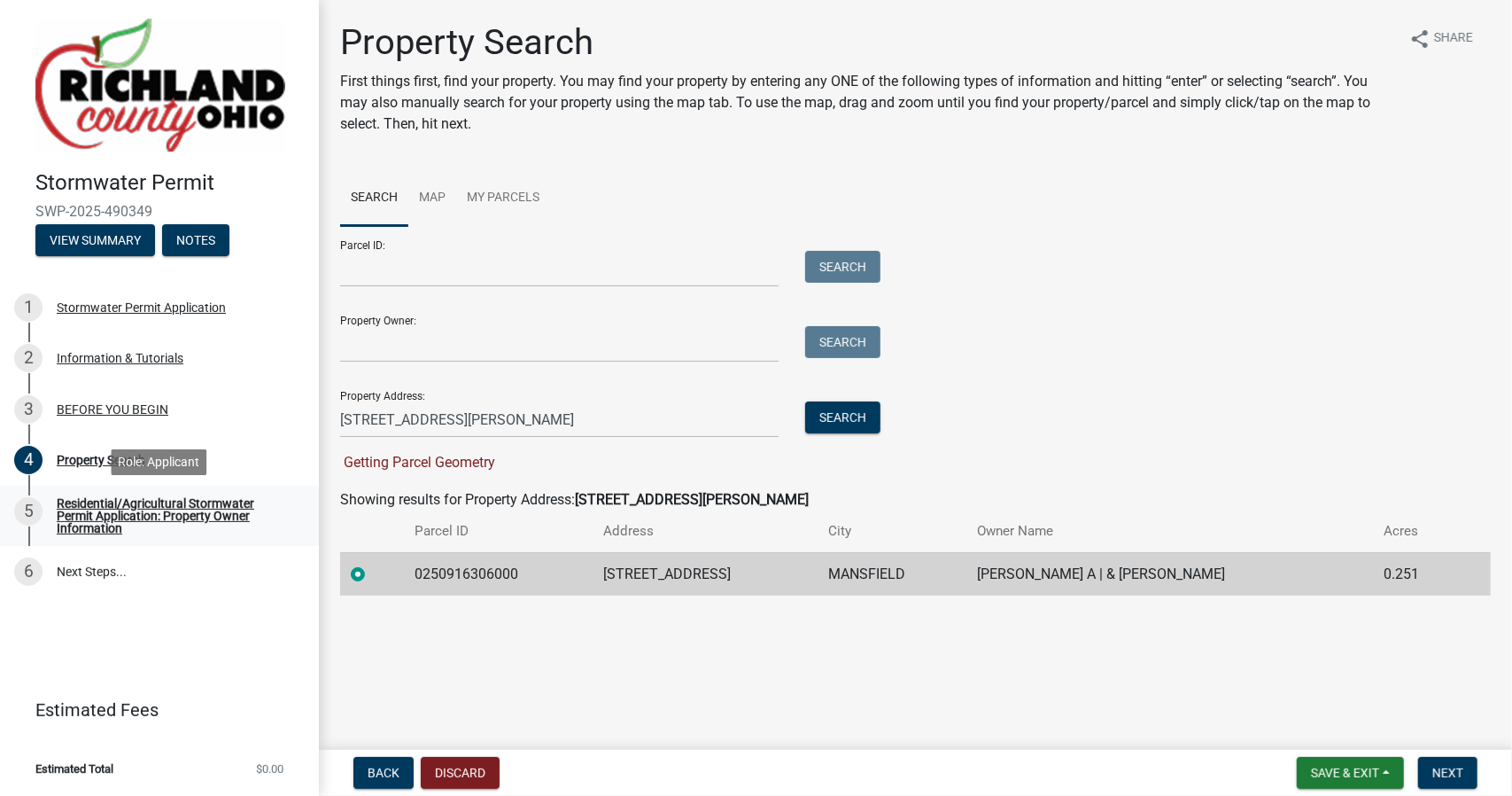
click at [119, 512] on div "Residential/Agricultural Stormwater Permit Application: Property Owner Informat…" at bounding box center [174, 516] width 234 height 37
click at [372, 564] on label at bounding box center [372, 564] width 0 height 0
click at [372, 571] on input "radio" at bounding box center [378, 570] width 12 height 12
click at [372, 564] on label at bounding box center [372, 564] width 0 height 0
click at [372, 575] on input "radio" at bounding box center [378, 570] width 12 height 12
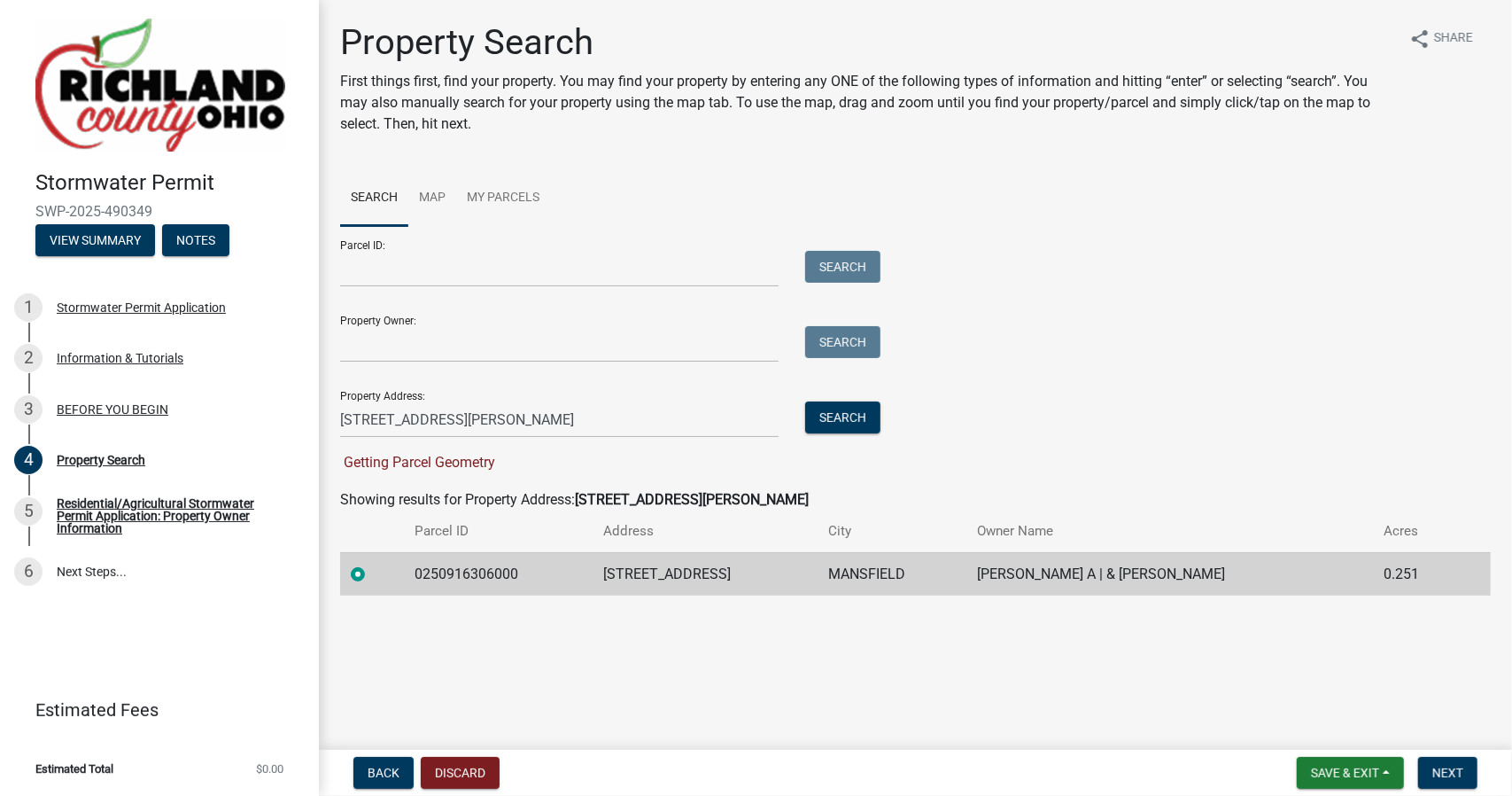
click at [420, 607] on div "Property Search First things first, find your property. You may find your prope…" at bounding box center [916, 316] width 1178 height 590
click at [451, 460] on span "Getting Parcel Geometry" at bounding box center [418, 461] width 155 height 16
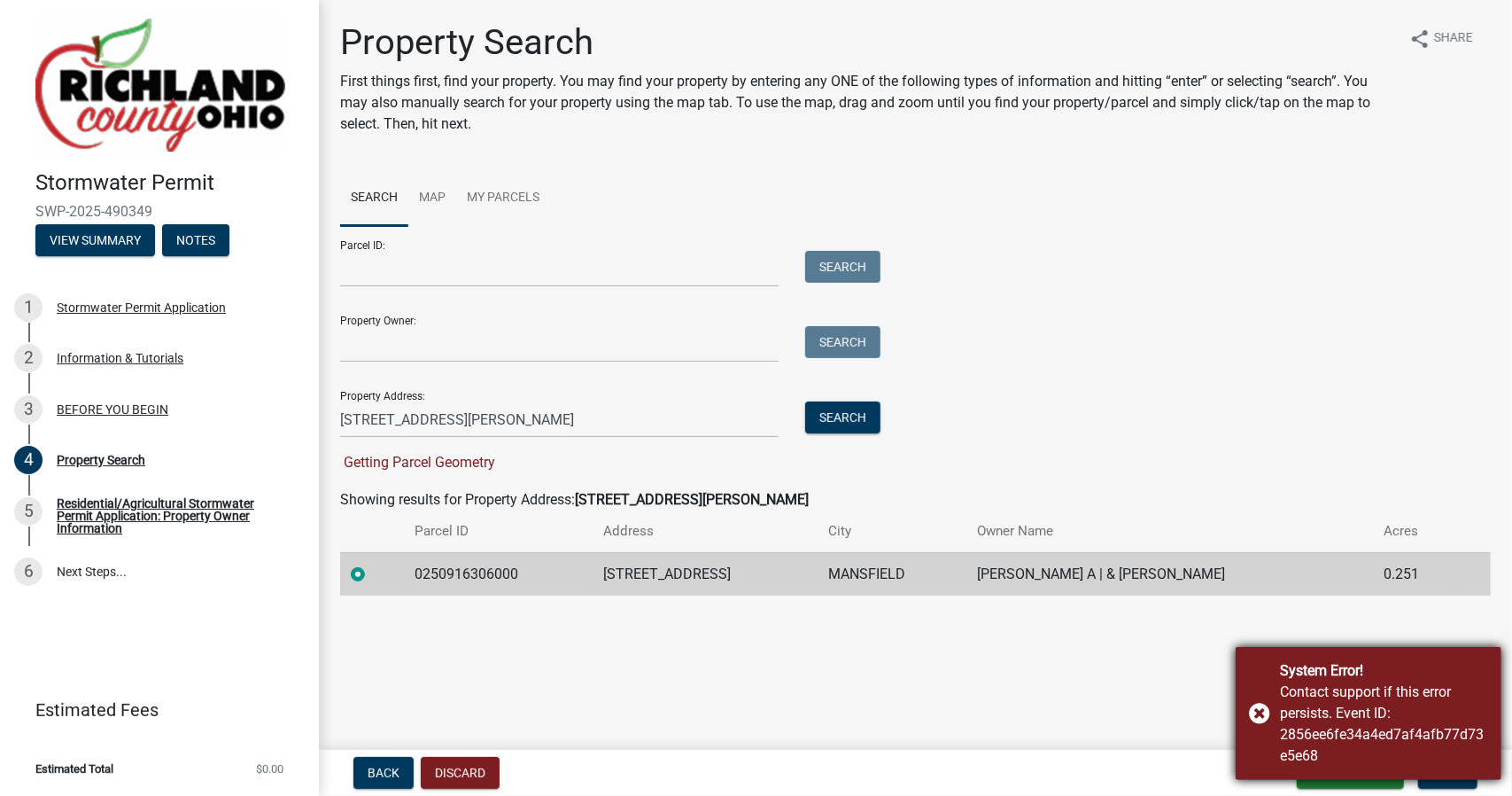
click at [1258, 704] on div "System Error! Contact support if this error persists. Event ID: 2856ee6fe34a4ed…" at bounding box center [1368, 713] width 266 height 133
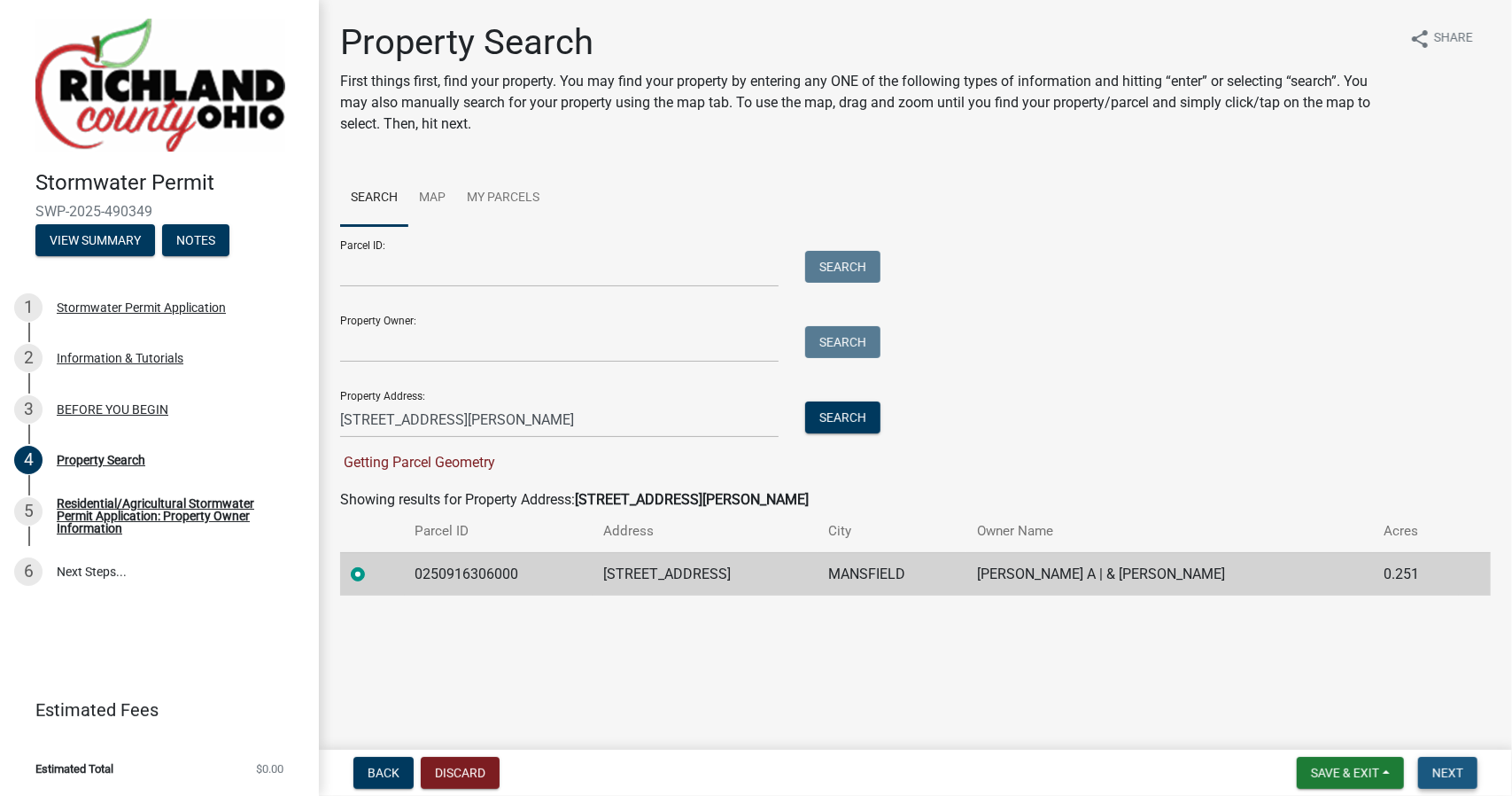
click at [1462, 774] on span "Next" at bounding box center [1447, 773] width 31 height 15
drag, startPoint x: 507, startPoint y: 571, endPoint x: 407, endPoint y: 577, distance: 100.2
click at [407, 577] on td "0250916306000" at bounding box center [499, 574] width 189 height 44
copy td "0250916306000"
click at [709, 648] on main "Property Search First things first, find your property. You may find your prope…" at bounding box center [916, 371] width 1193 height 743
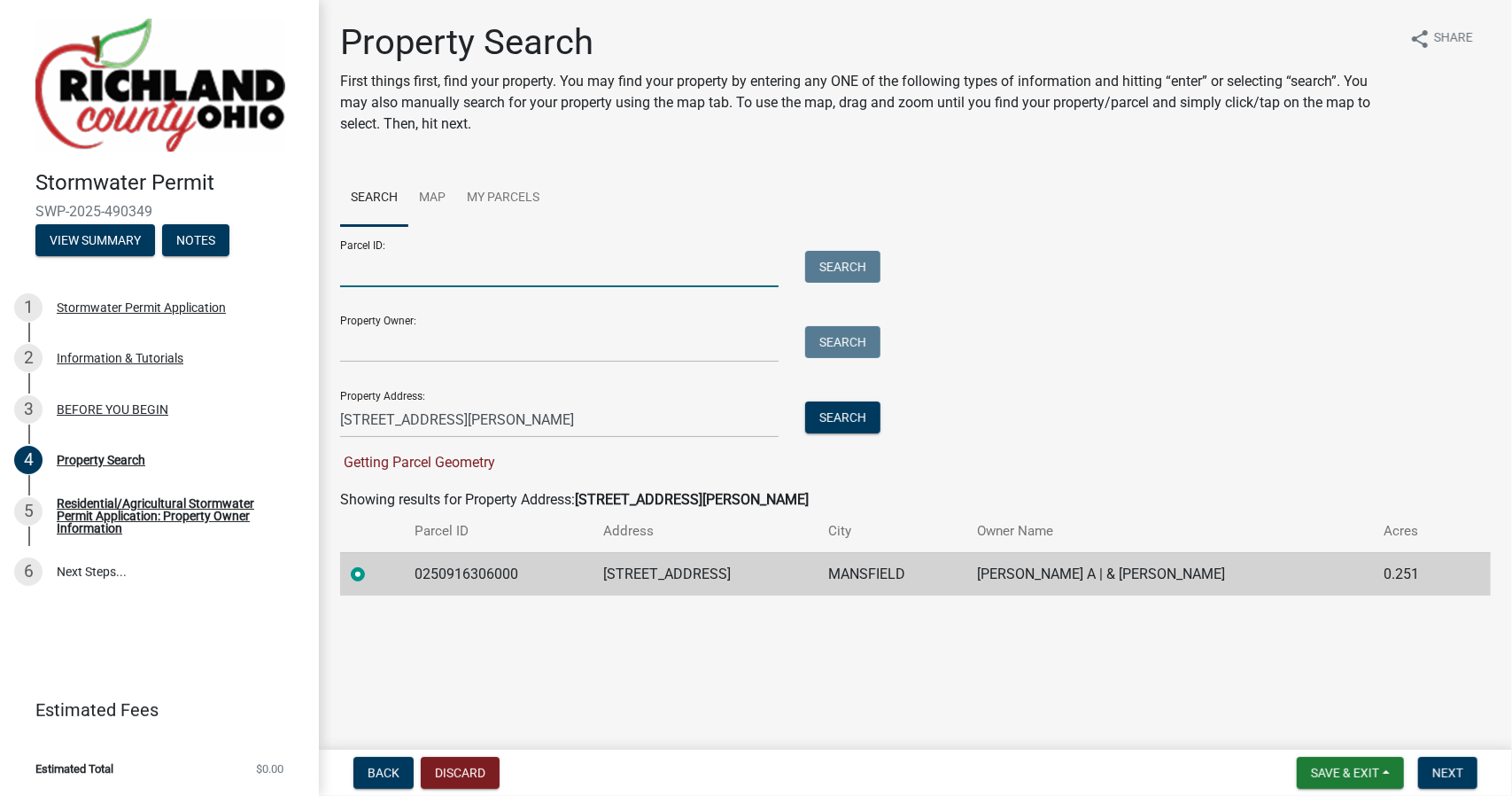
click at [475, 272] on input "Parcel ID:" at bounding box center [560, 269] width 439 height 37
paste input "0250916306000"
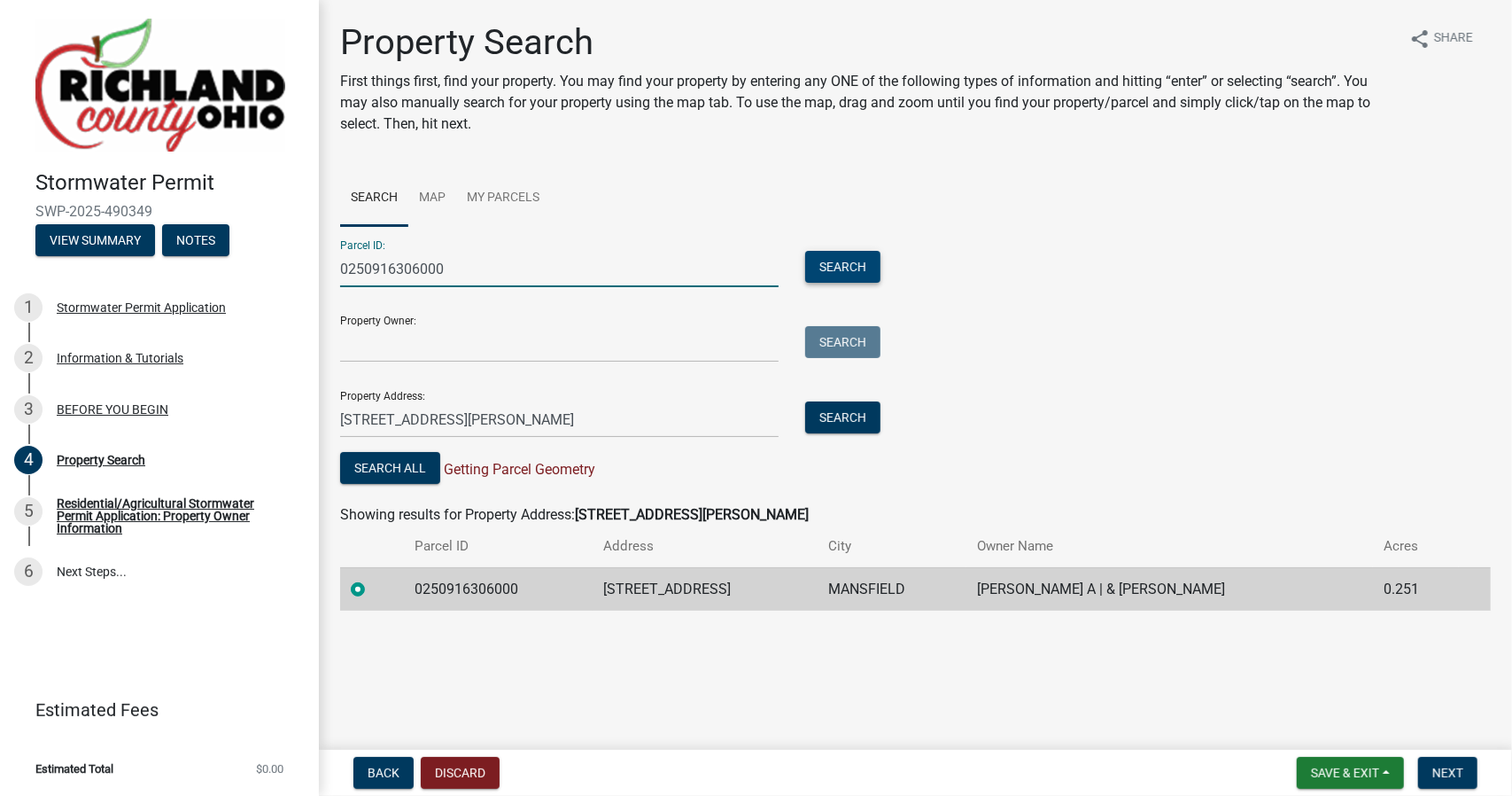
type input "0250916306000"
click at [838, 273] on button "Search" at bounding box center [843, 266] width 75 height 32
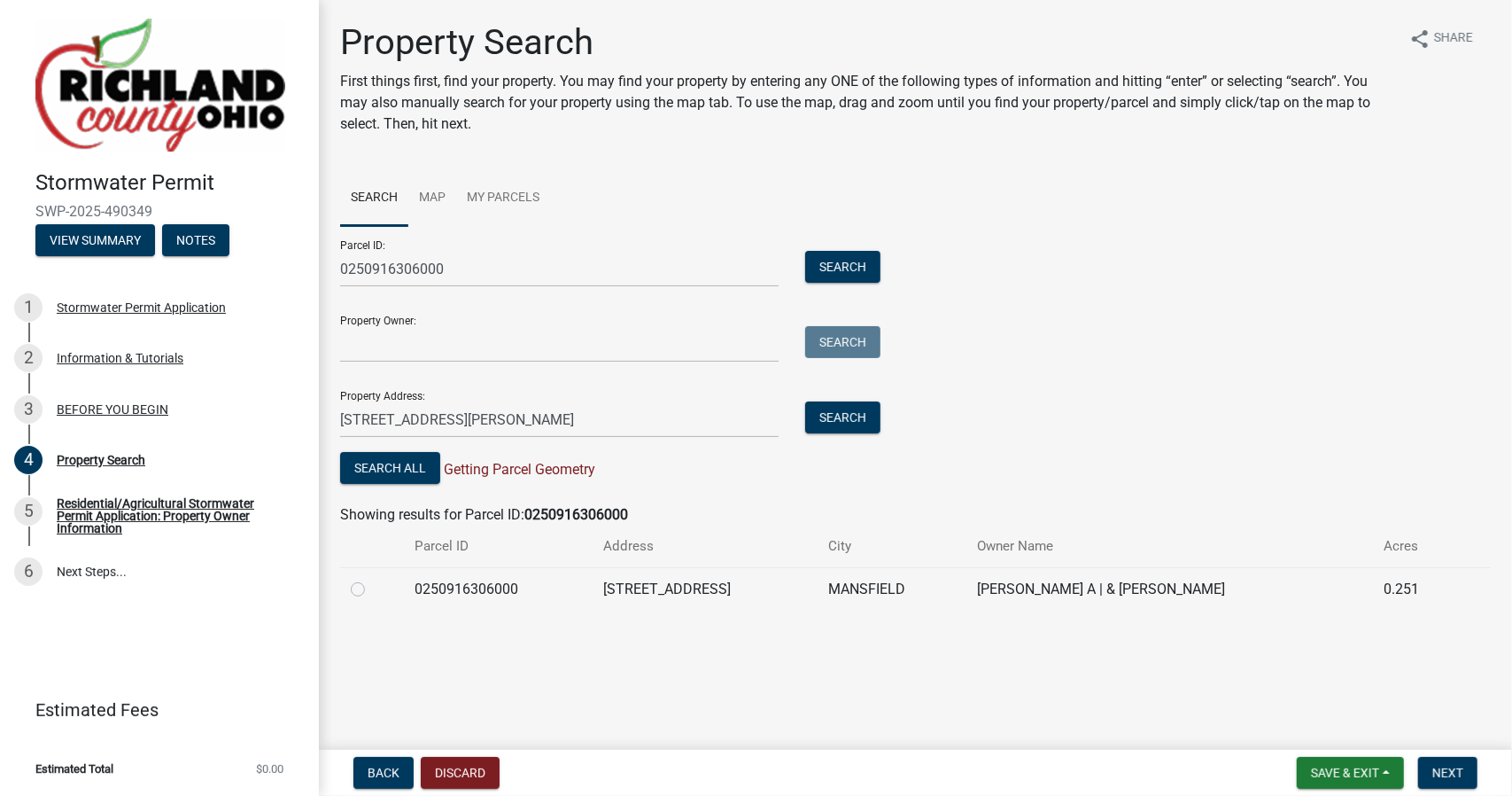
click at [372, 578] on label at bounding box center [372, 578] width 0 height 0
click at [372, 587] on input "radio" at bounding box center [378, 584] width 12 height 12
radio input "true"
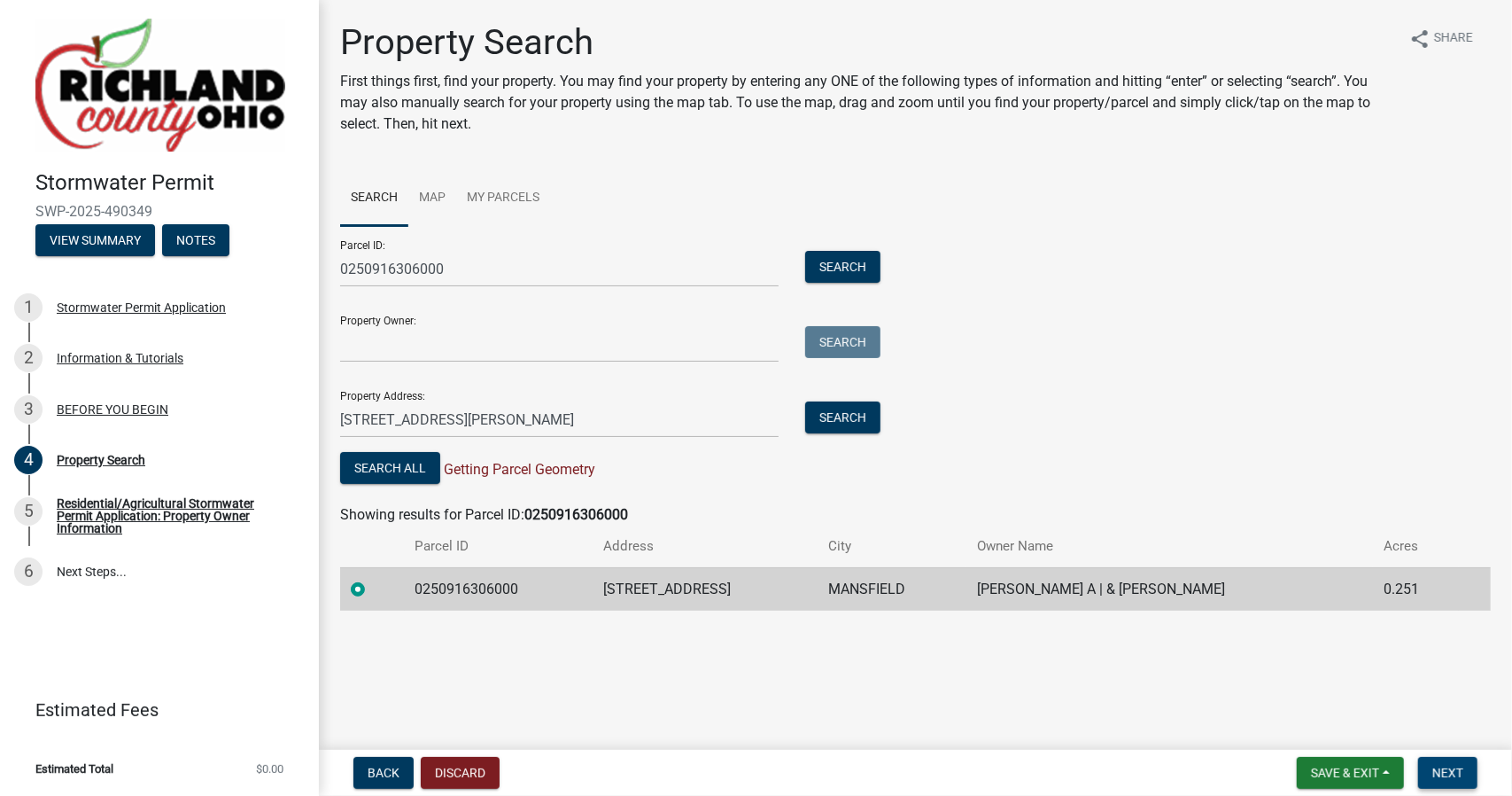
click at [1430, 769] on button "Next" at bounding box center [1447, 772] width 59 height 32
click at [427, 197] on link "Map" at bounding box center [431, 198] width 47 height 57
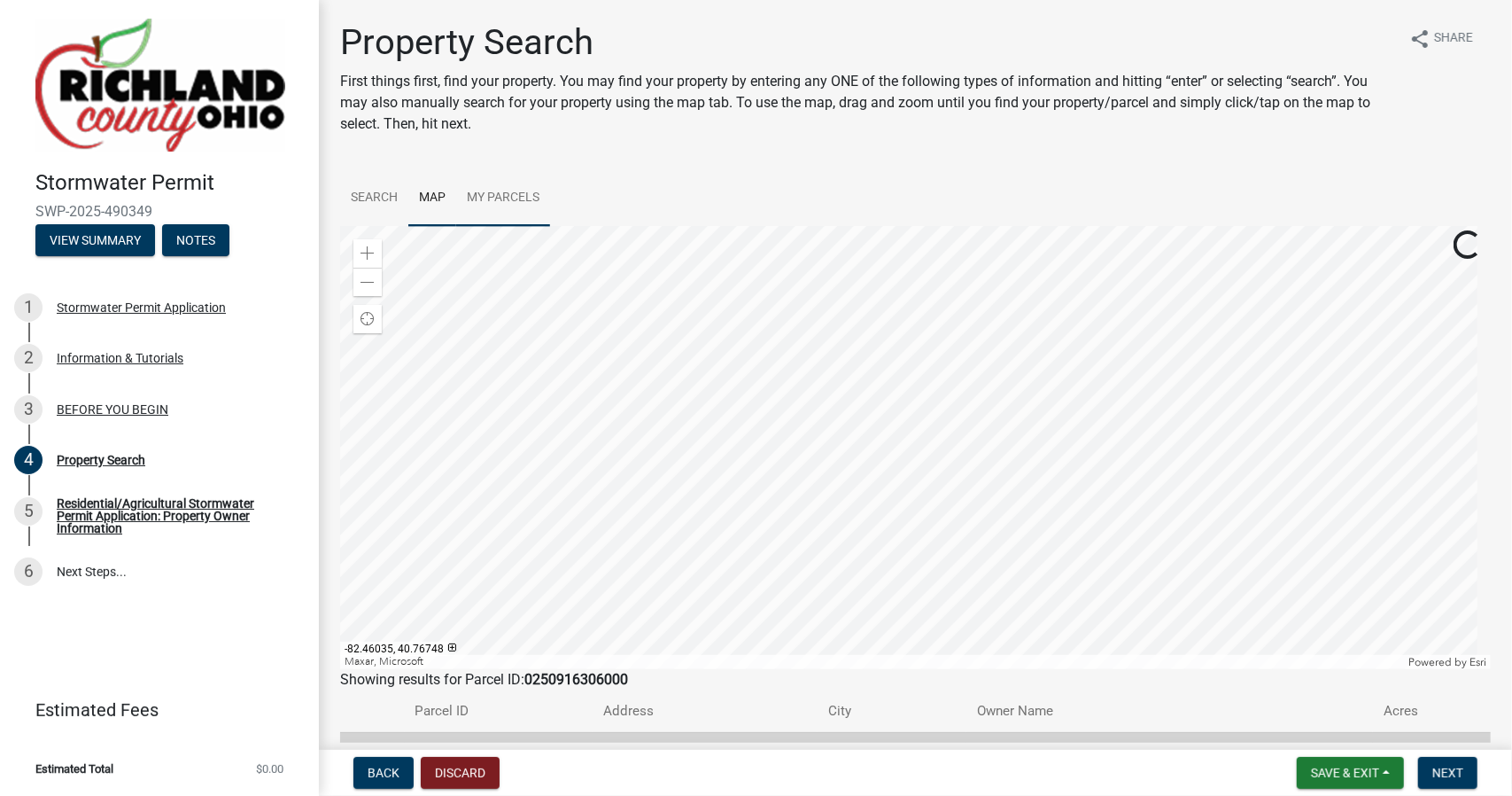
click at [515, 195] on link "My Parcels" at bounding box center [503, 198] width 94 height 57
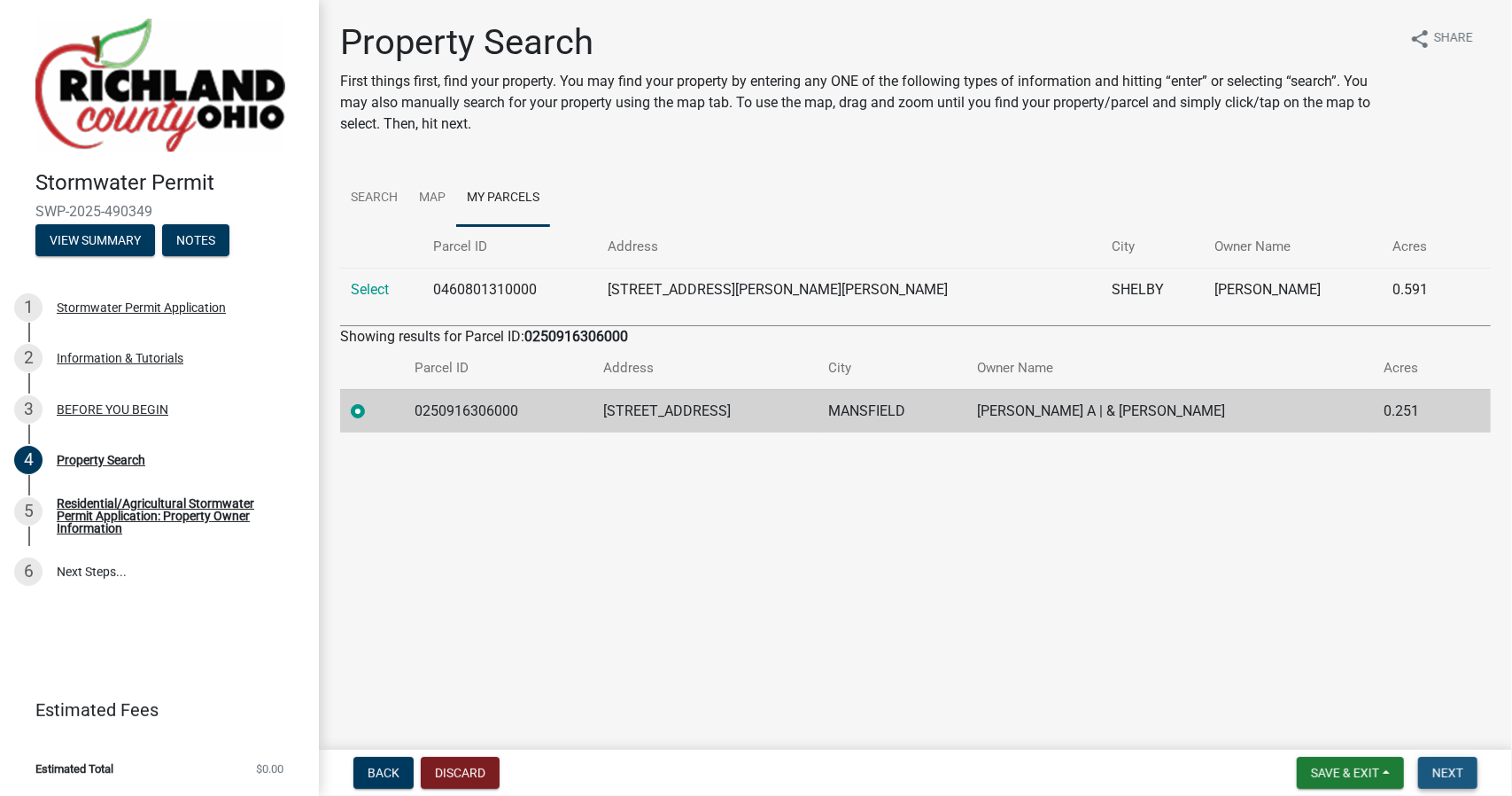
click at [1451, 767] on span "Next" at bounding box center [1447, 773] width 31 height 15
click at [435, 195] on link "Map" at bounding box center [431, 198] width 47 height 57
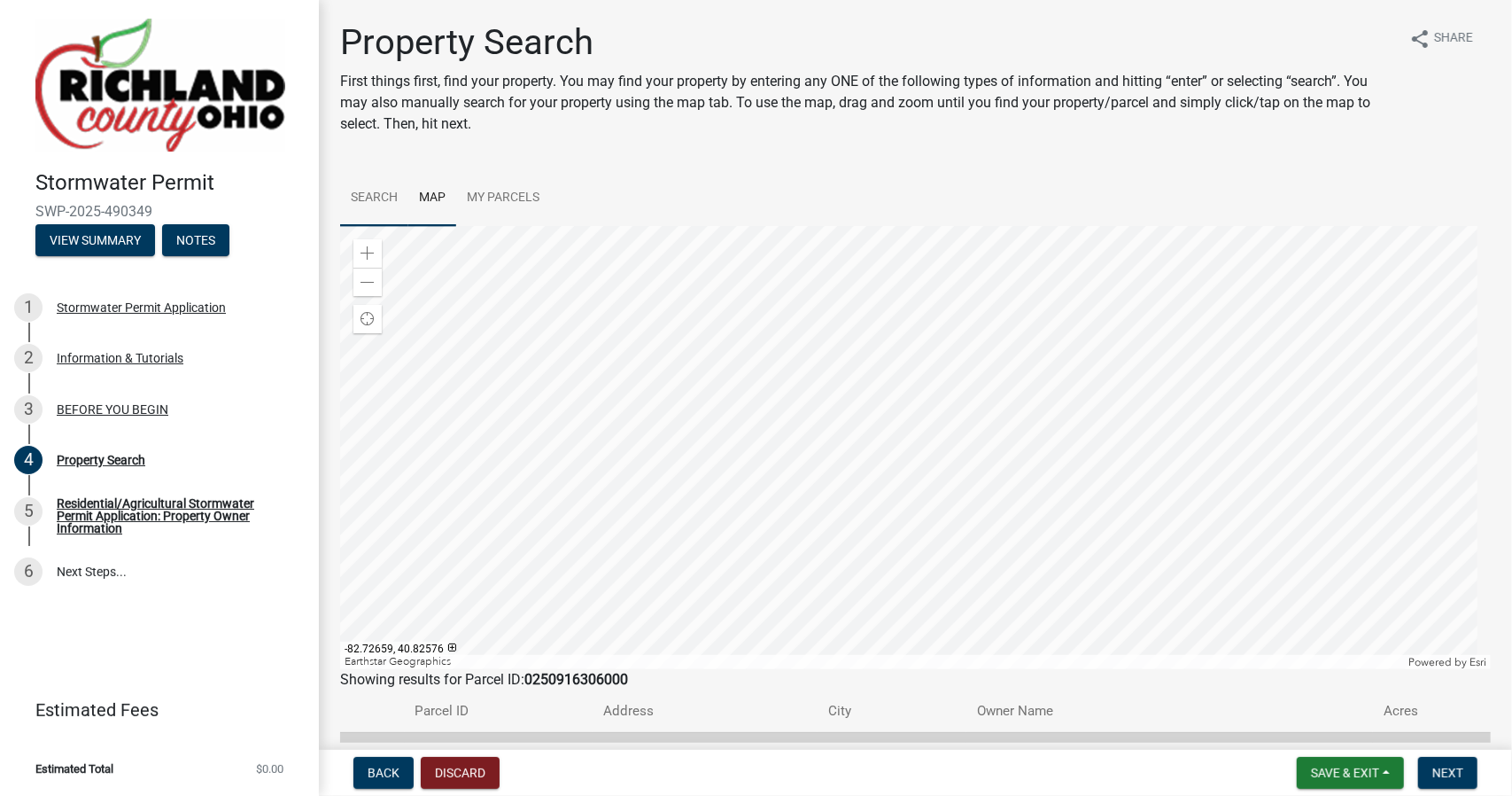
click at [368, 182] on link "Search" at bounding box center [374, 198] width 69 height 57
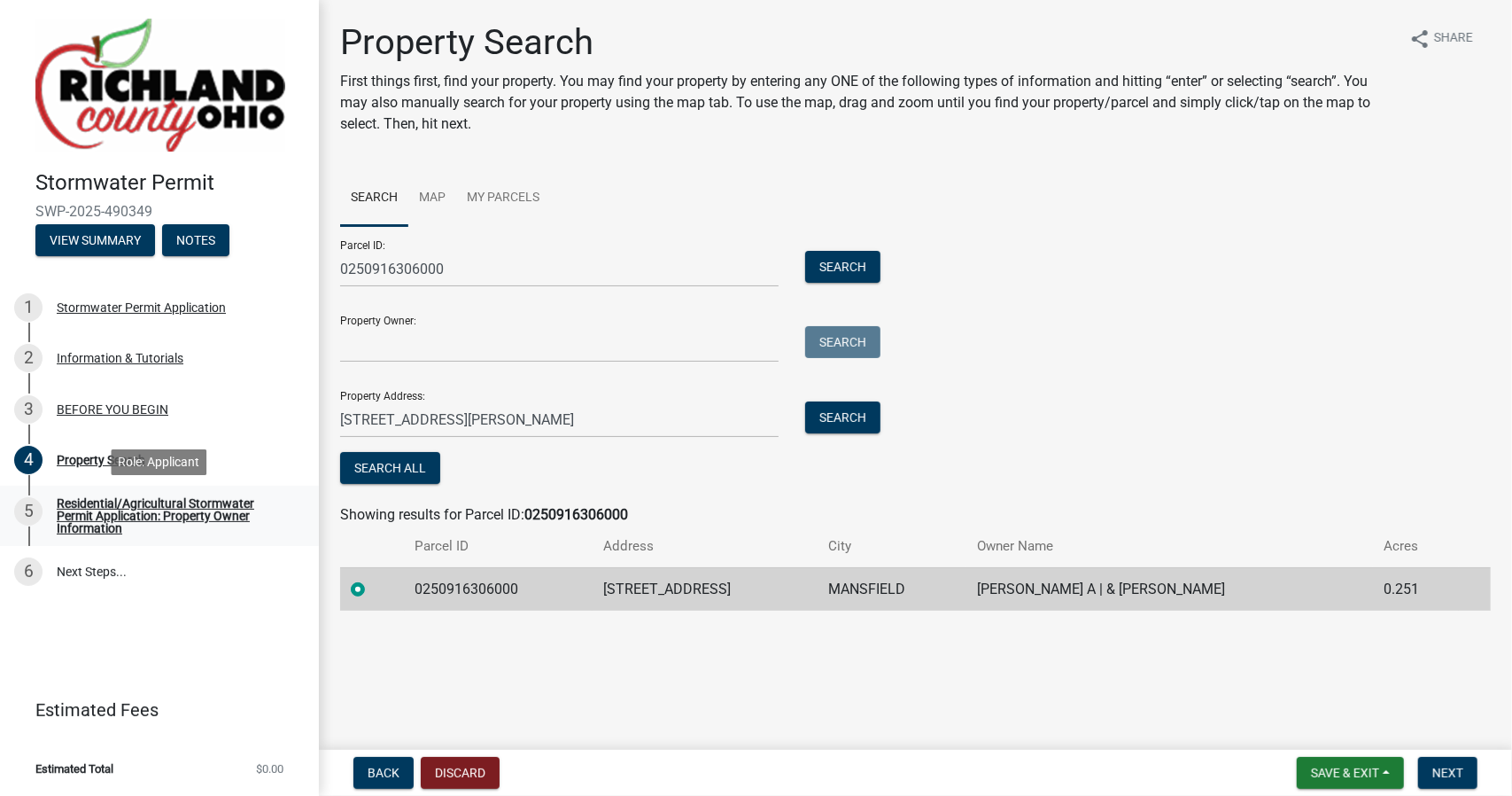
click at [112, 523] on div "Residential/Agricultural Stormwater Permit Application: Property Owner Informat…" at bounding box center [174, 516] width 234 height 37
click at [32, 512] on div "5" at bounding box center [28, 511] width 28 height 28
click at [136, 510] on div "Residential/Agricultural Stormwater Permit Application: Property Owner Informat…" at bounding box center [174, 516] width 234 height 37
click at [177, 534] on link "5 Residential/Agricultural Stormwater Permit Application: Property Owner Inform…" at bounding box center [160, 516] width 319 height 60
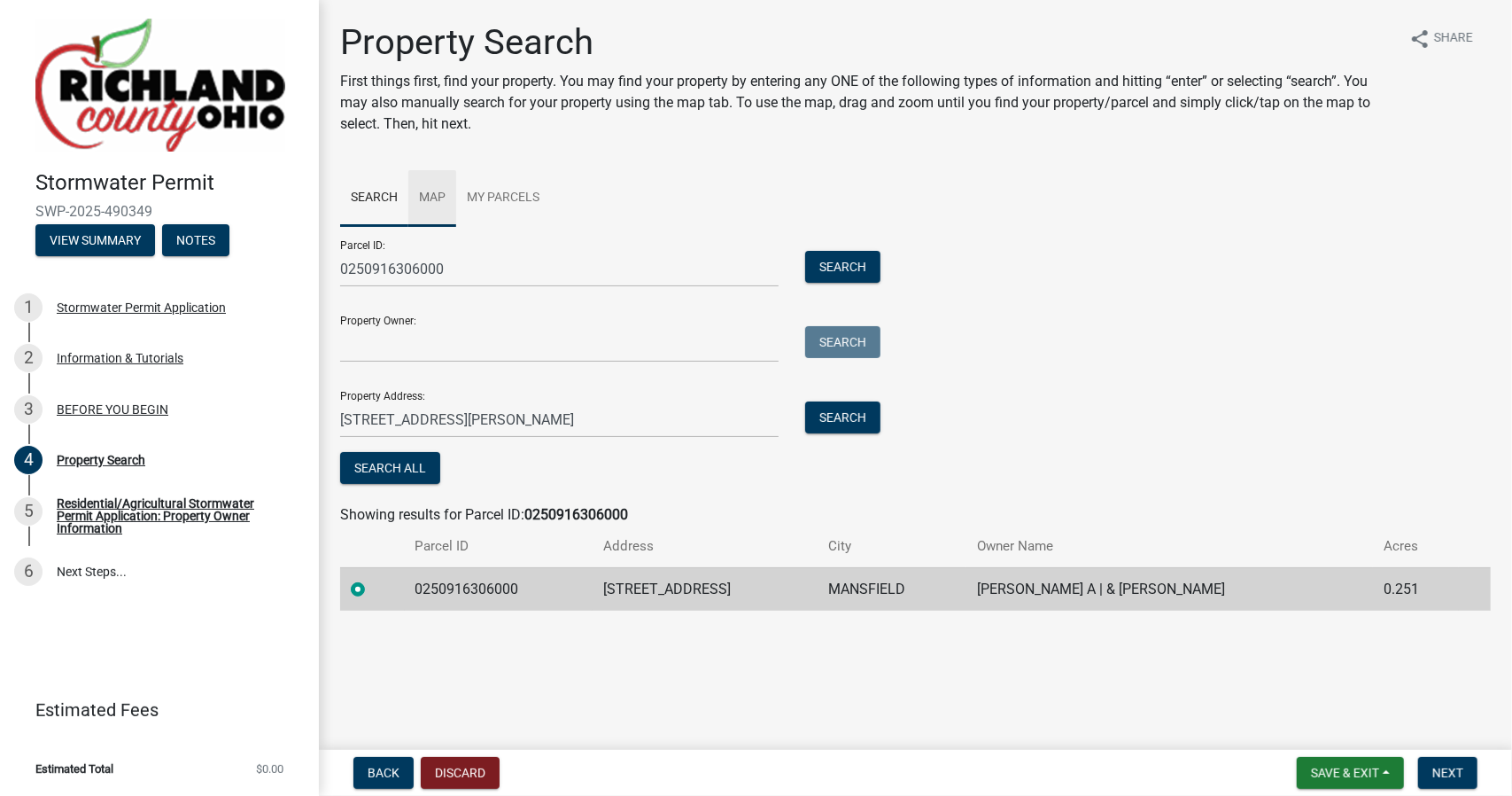
click at [412, 197] on link "Map" at bounding box center [431, 198] width 47 height 57
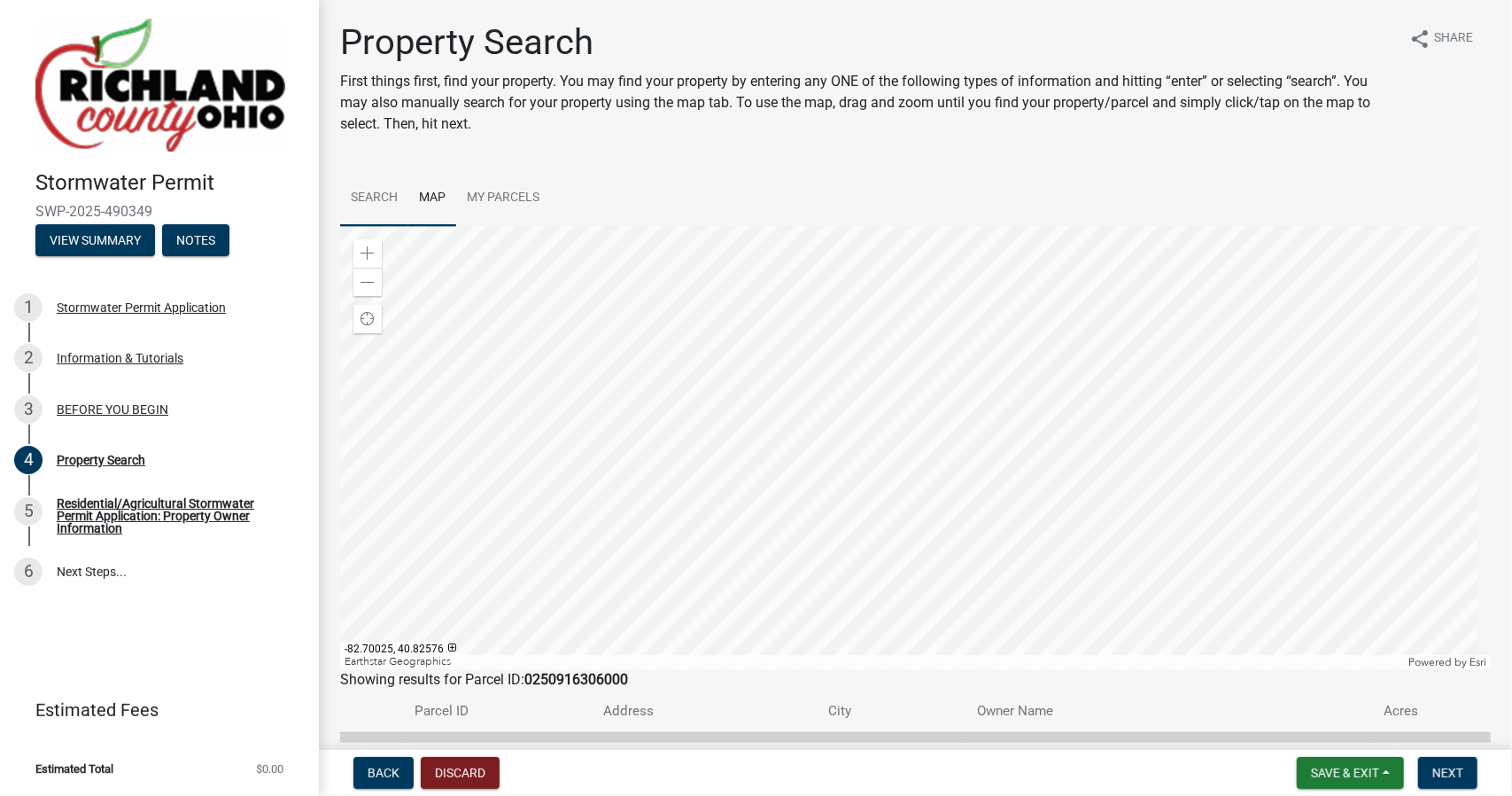
drag, startPoint x: 362, startPoint y: 208, endPoint x: 366, endPoint y: 222, distance: 14.6
click at [362, 208] on link "Search" at bounding box center [374, 198] width 69 height 57
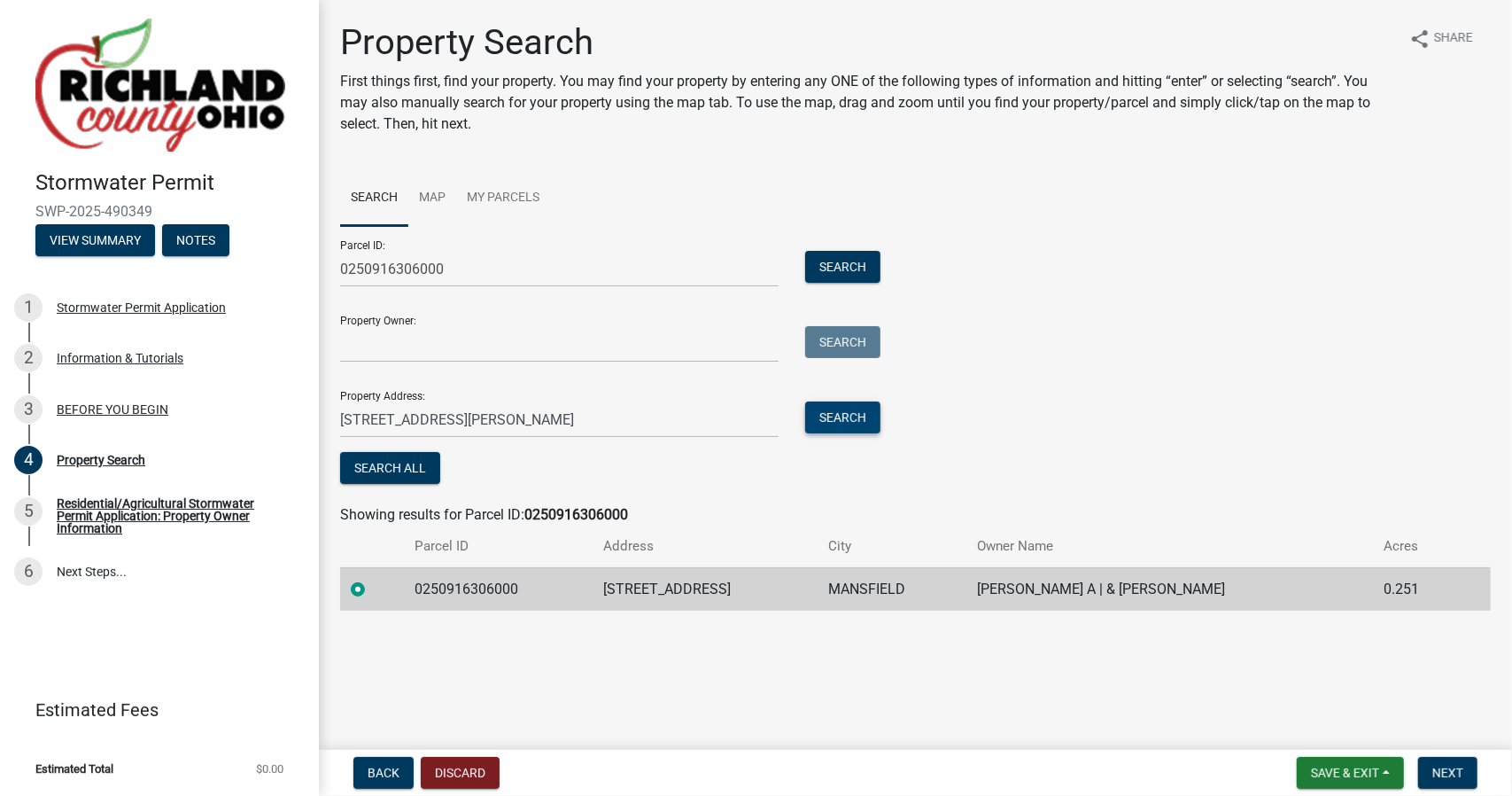
click at [836, 422] on button "Search" at bounding box center [843, 417] width 75 height 32
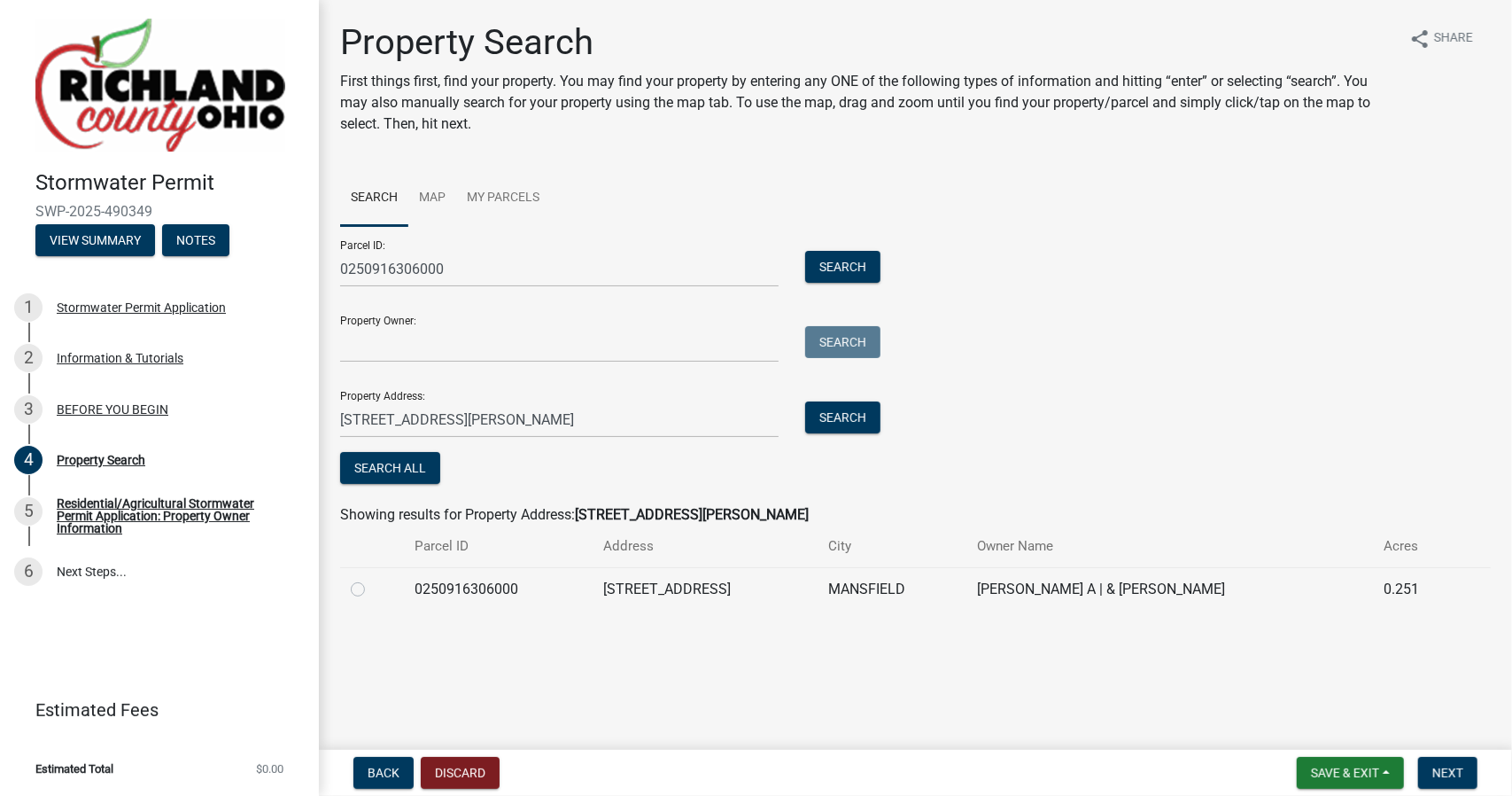
click at [361, 602] on td at bounding box center [372, 588] width 65 height 44
click at [372, 578] on label at bounding box center [372, 578] width 0 height 0
click at [372, 589] on input "radio" at bounding box center [378, 584] width 12 height 12
radio input "true"
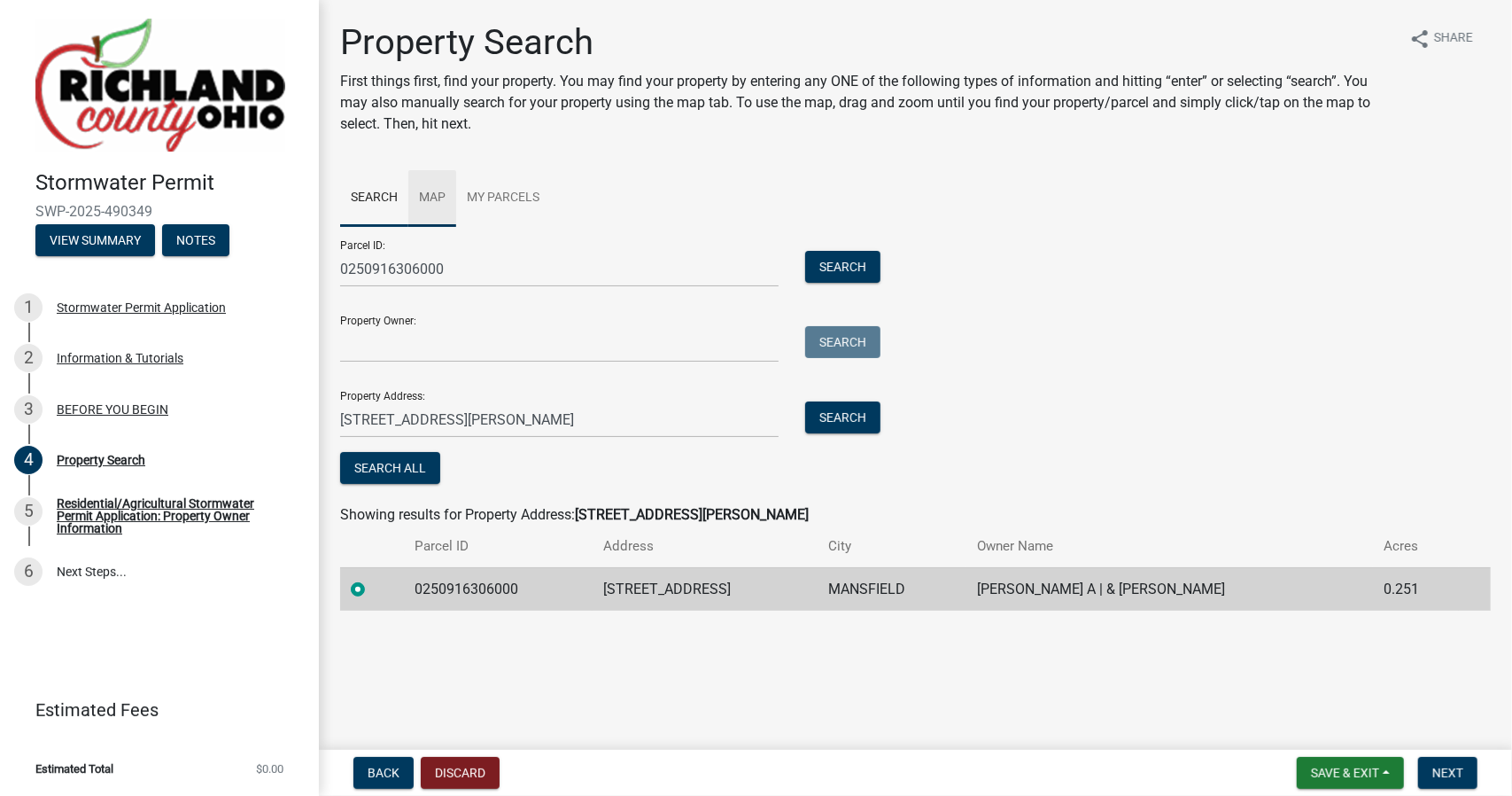
click at [433, 194] on link "Map" at bounding box center [431, 198] width 47 height 57
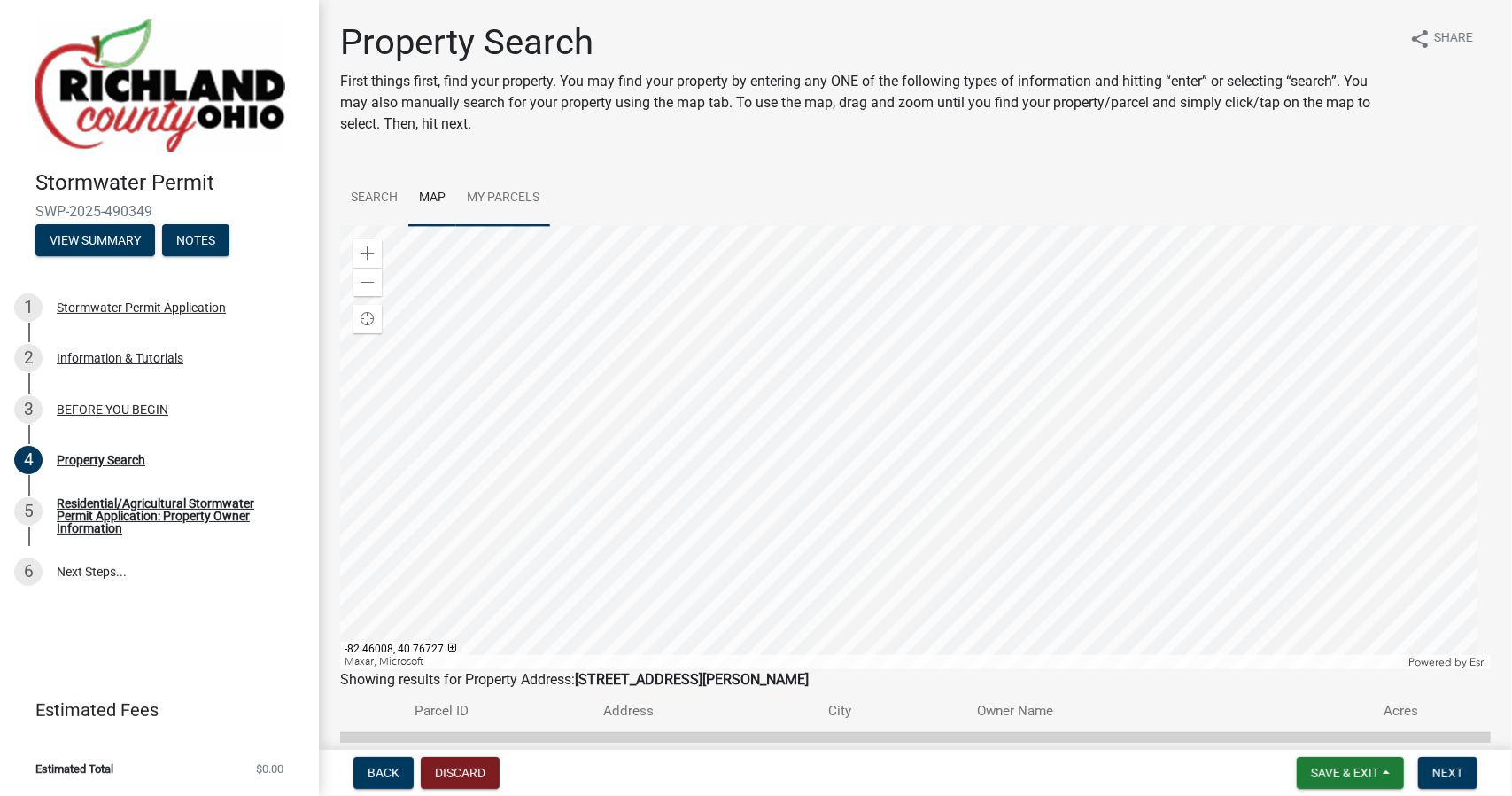
click at [896, 467] on div at bounding box center [916, 448] width 1150 height 443
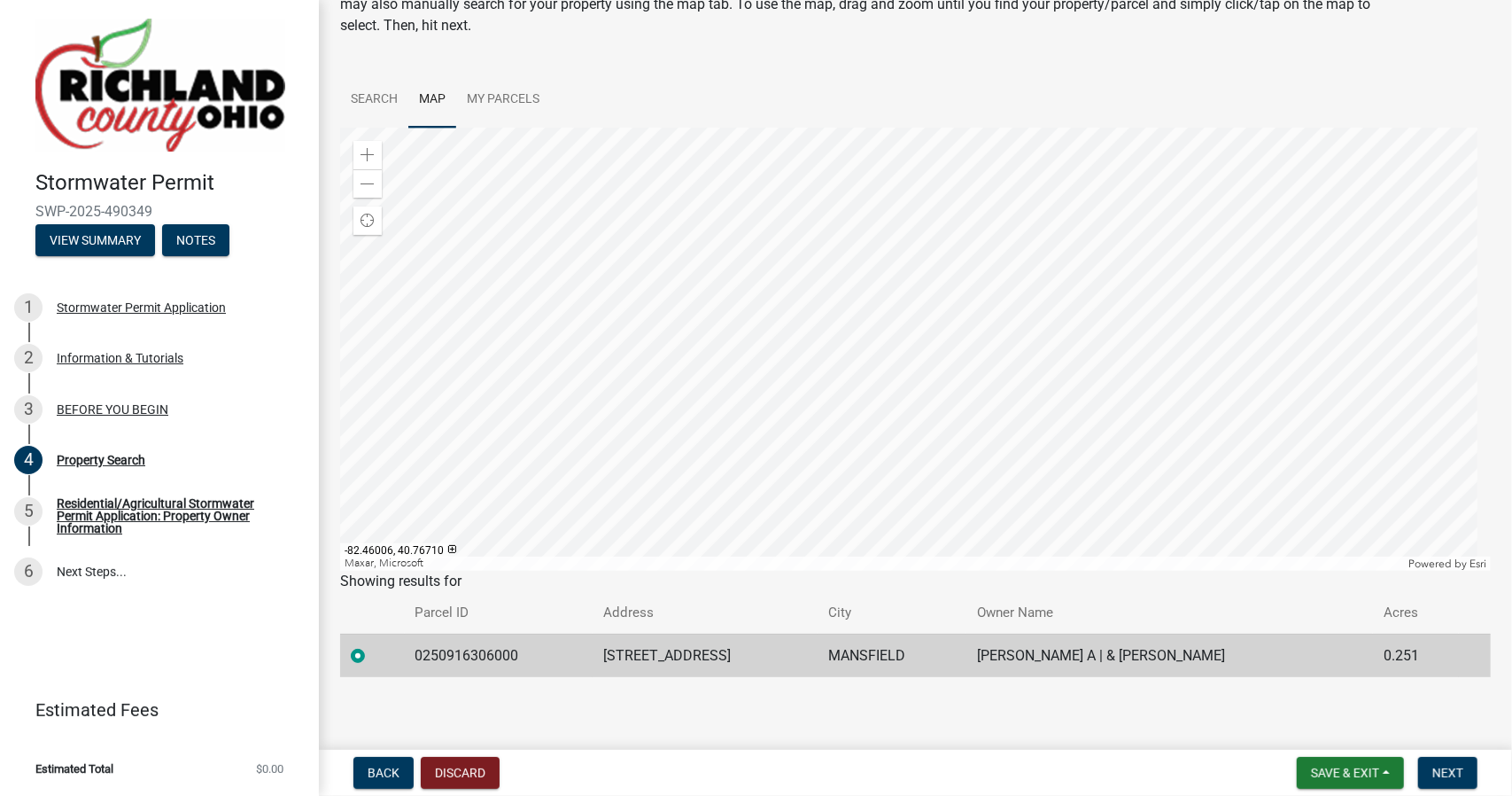
scroll to position [101, 0]
click at [1447, 779] on span "Next" at bounding box center [1447, 773] width 31 height 15
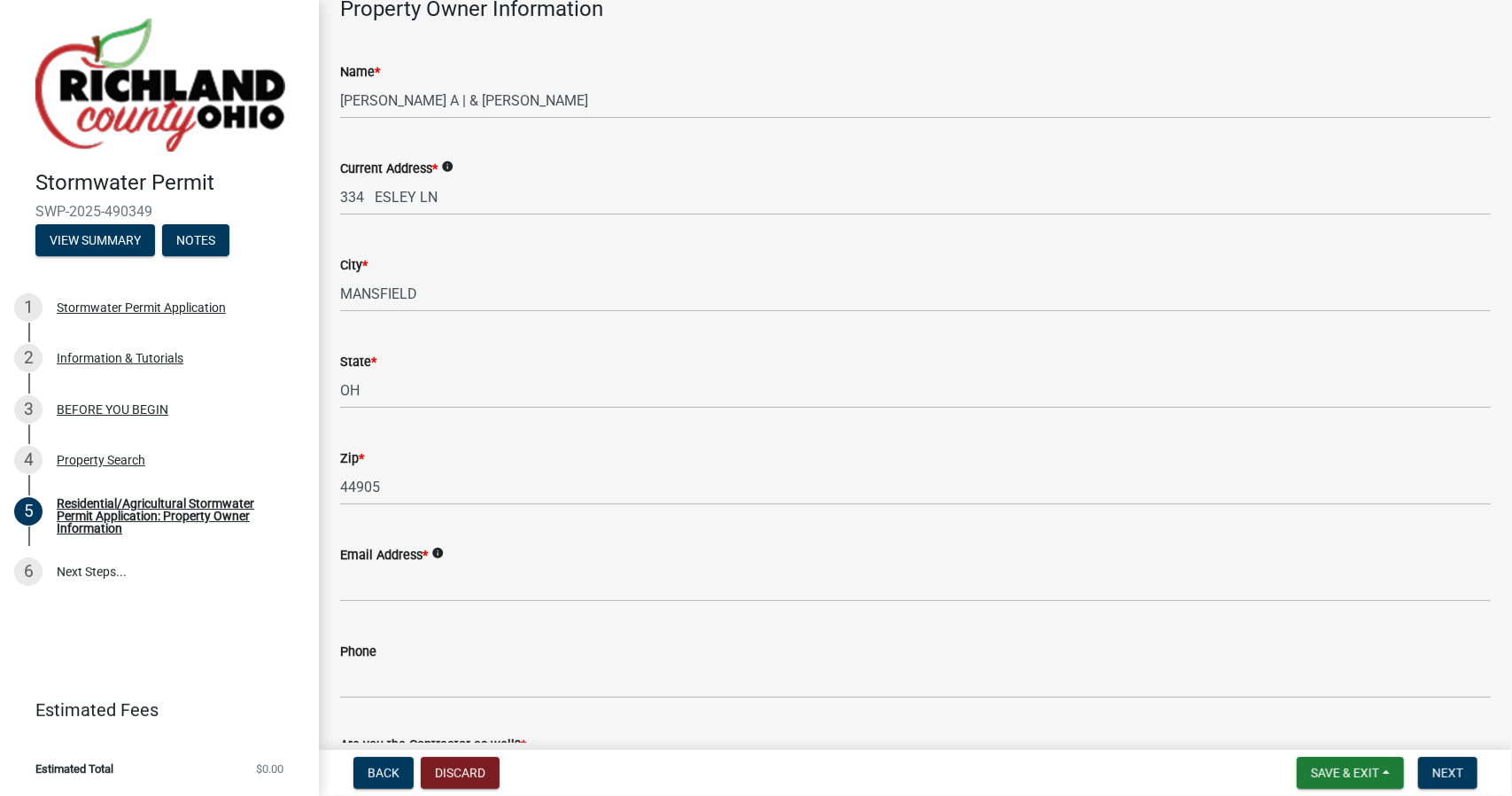
scroll to position [285, 0]
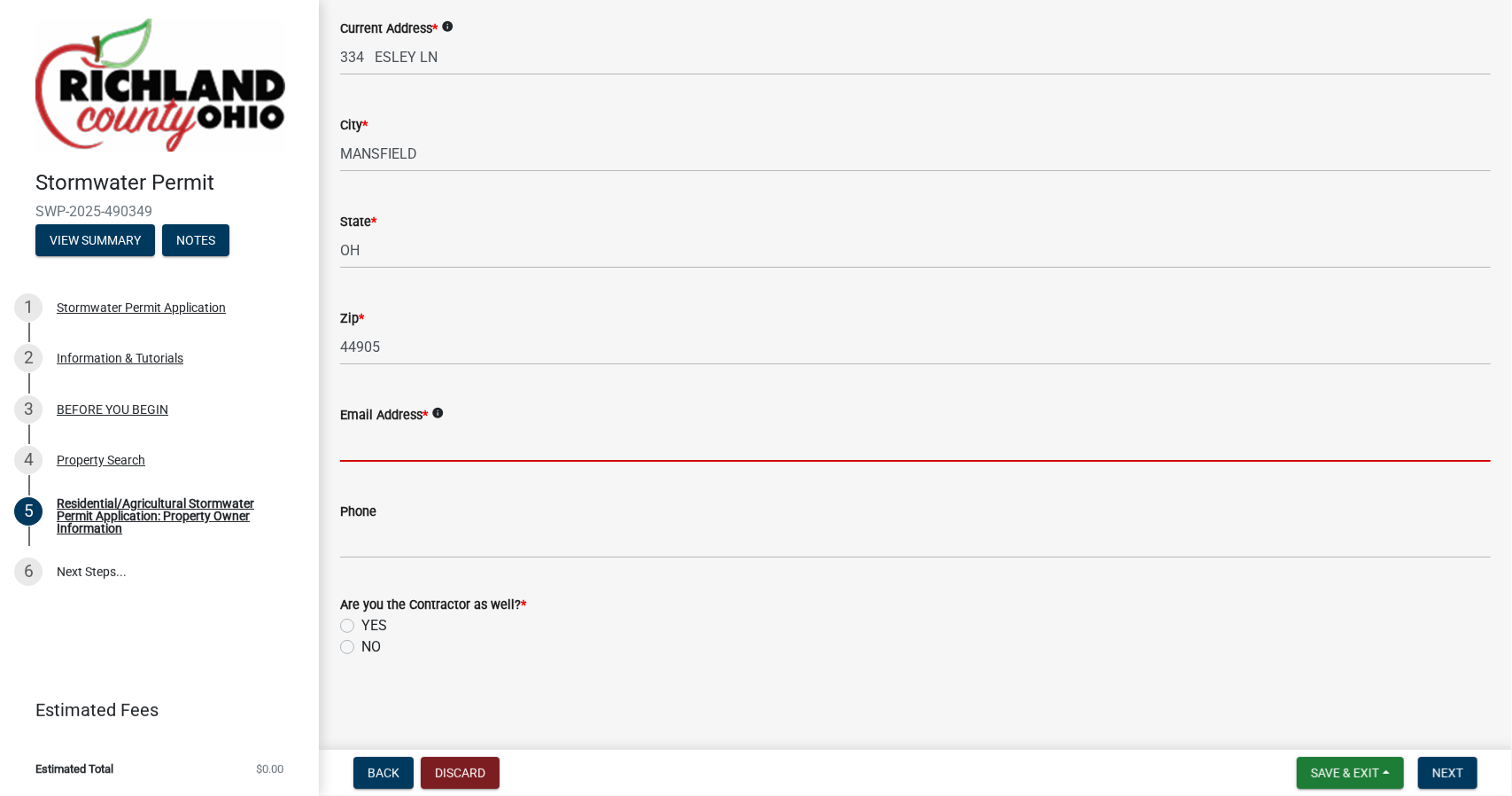
click at [546, 440] on input "Email Address *" at bounding box center [916, 444] width 1150 height 37
type input "[PERSON_NAME][EMAIL_ADDRESS][DOMAIN_NAME]"
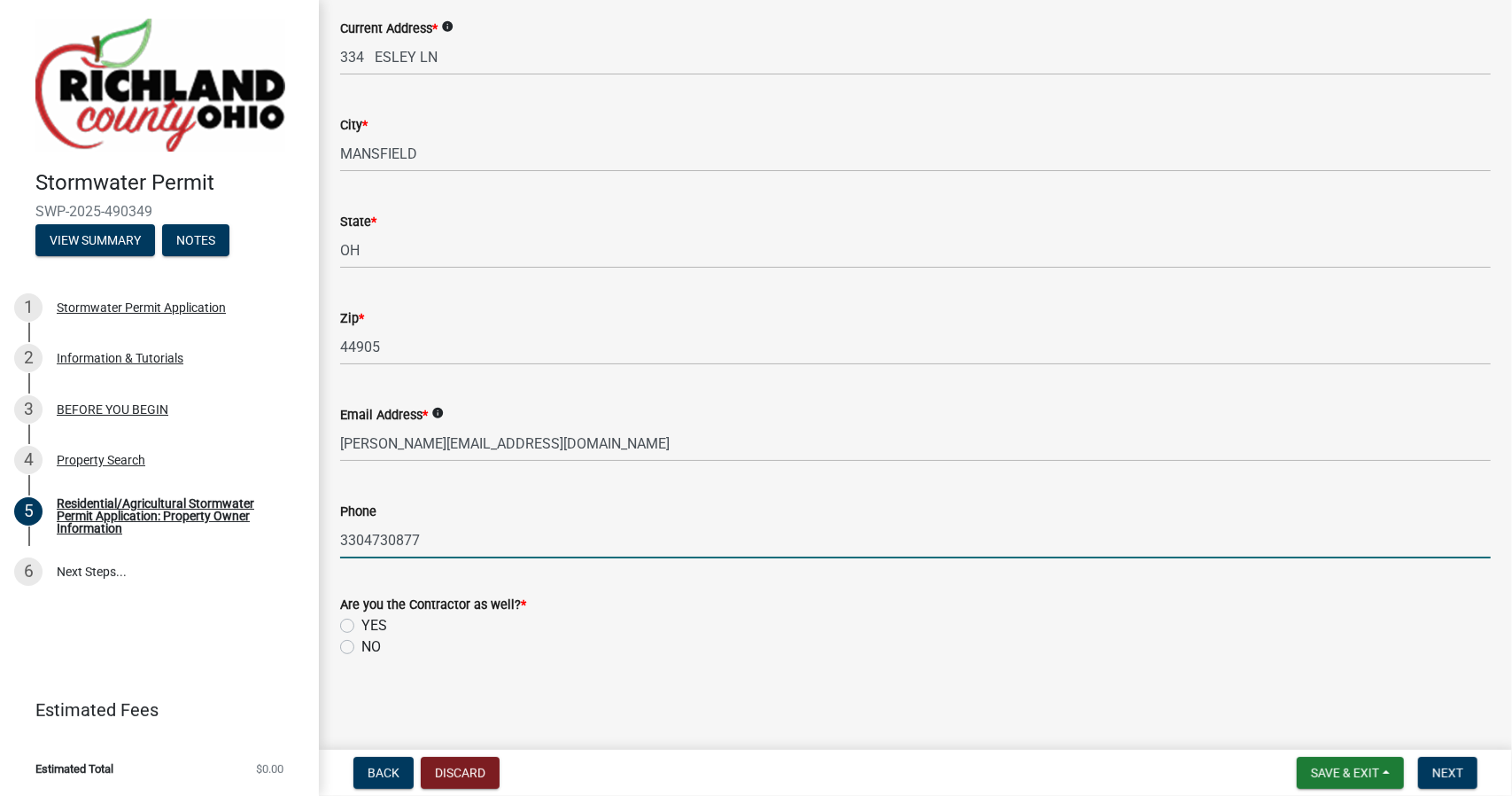
click at [481, 546] on input "3304730877" at bounding box center [916, 541] width 1150 height 37
drag, startPoint x: 423, startPoint y: 555, endPoint x: 367, endPoint y: 575, distance: 59.5
click at [367, 575] on wm-data-entity-input-list "Property Owner Information Name * WIRICK KYLE A | & MICHALSKI MELISSA L SURV Cu…" at bounding box center [916, 265] width 1150 height 817
type input "3304016303"
click at [474, 594] on div "Are you the Contractor as well? *" at bounding box center [916, 604] width 1150 height 21
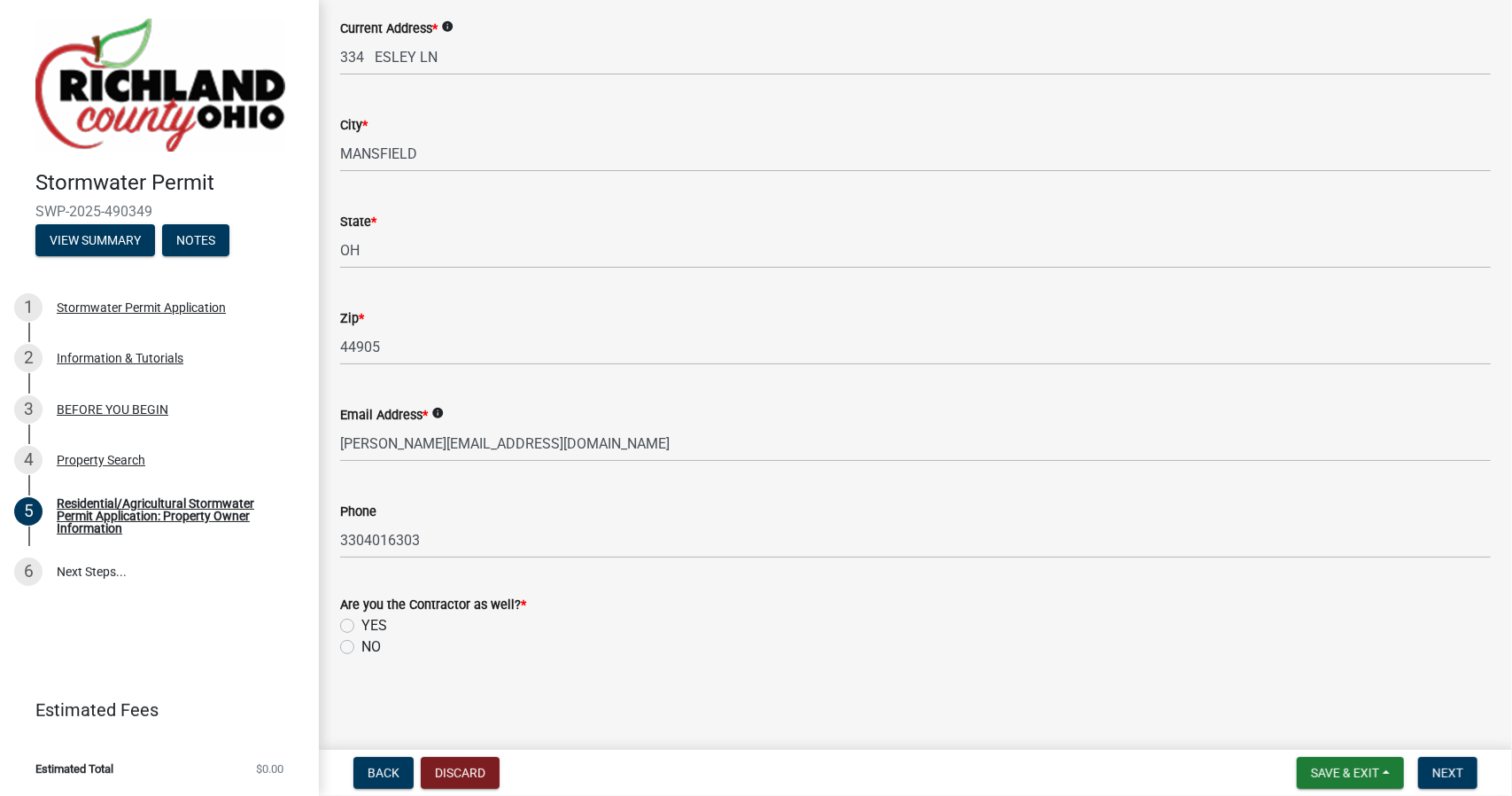
click at [362, 622] on label "YES" at bounding box center [374, 626] width 26 height 21
click at [362, 622] on input "YES" at bounding box center [367, 621] width 12 height 12
radio input "true"
click at [1460, 776] on span "Next" at bounding box center [1447, 773] width 31 height 15
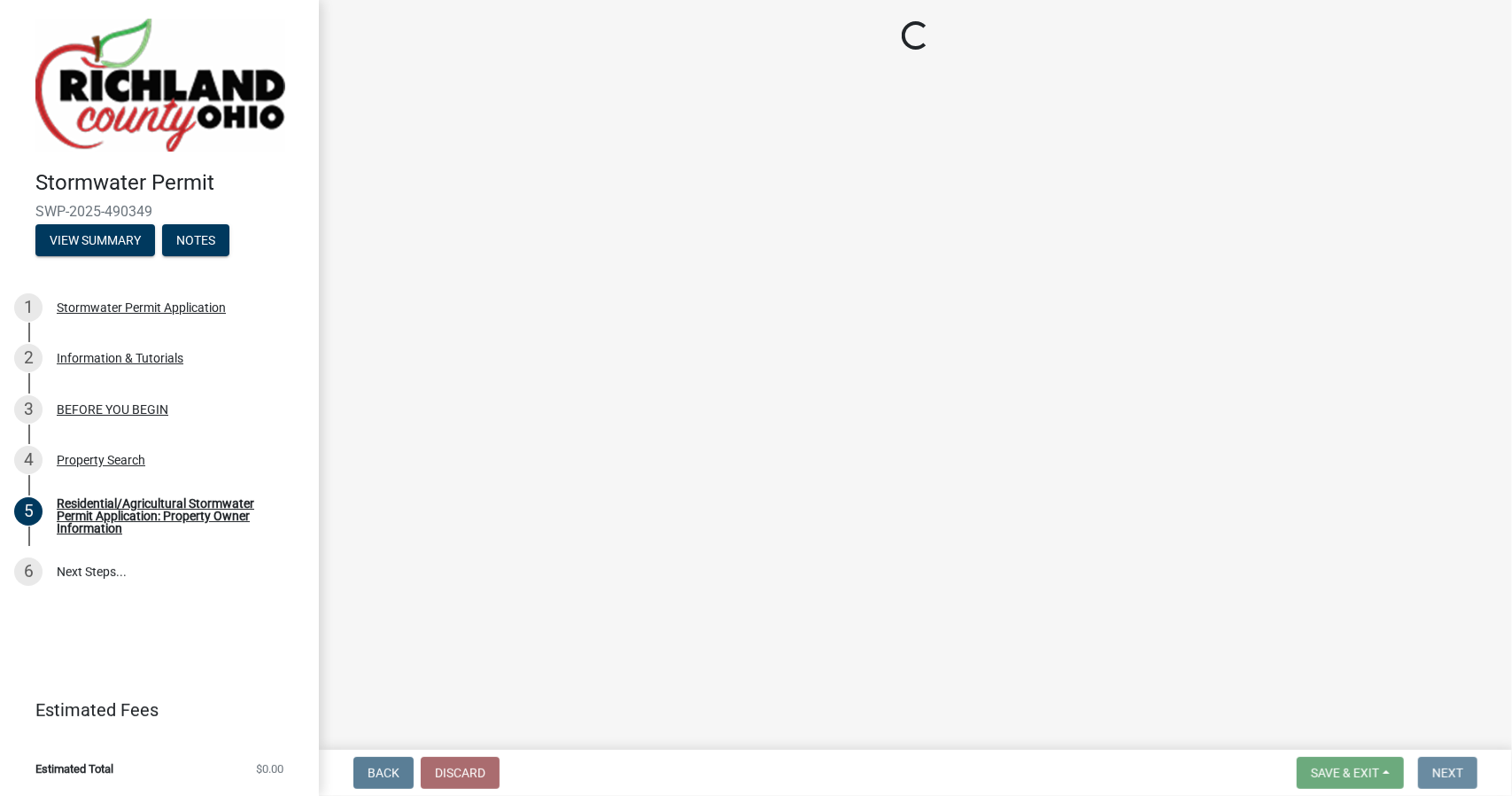
scroll to position [0, 0]
